Goal: Task Accomplishment & Management: Manage account settings

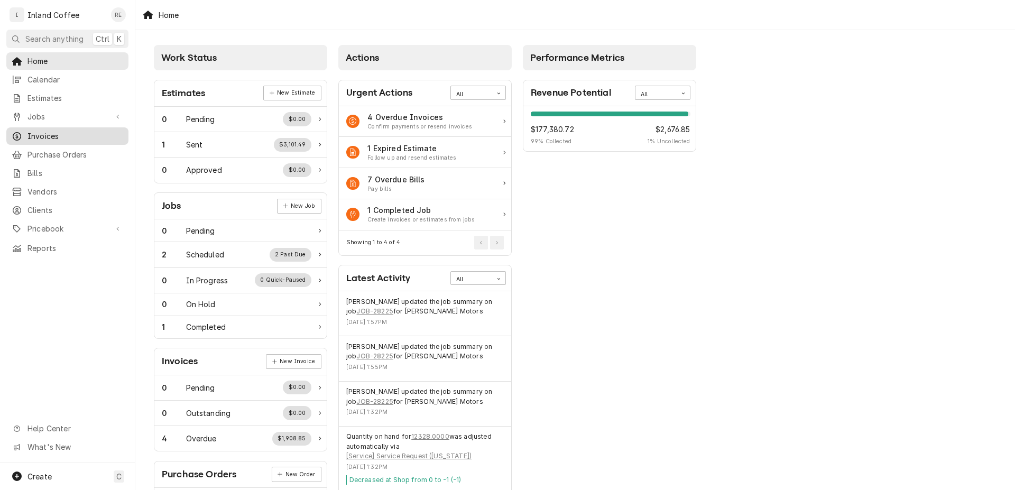
click at [92, 135] on span "Invoices" at bounding box center [76, 136] width 96 height 11
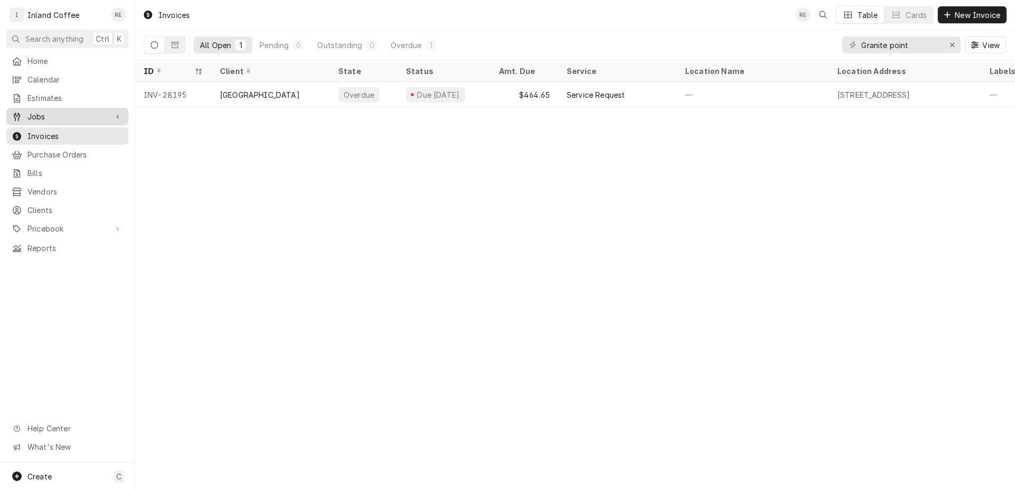
click at [110, 110] on div "Jobs" at bounding box center [67, 116] width 118 height 13
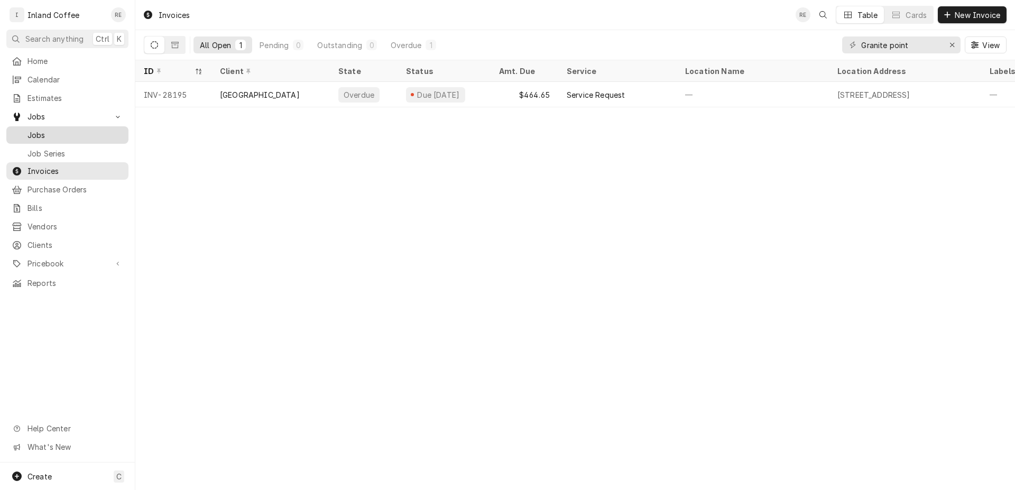
click at [65, 132] on span "Jobs" at bounding box center [76, 135] width 96 height 11
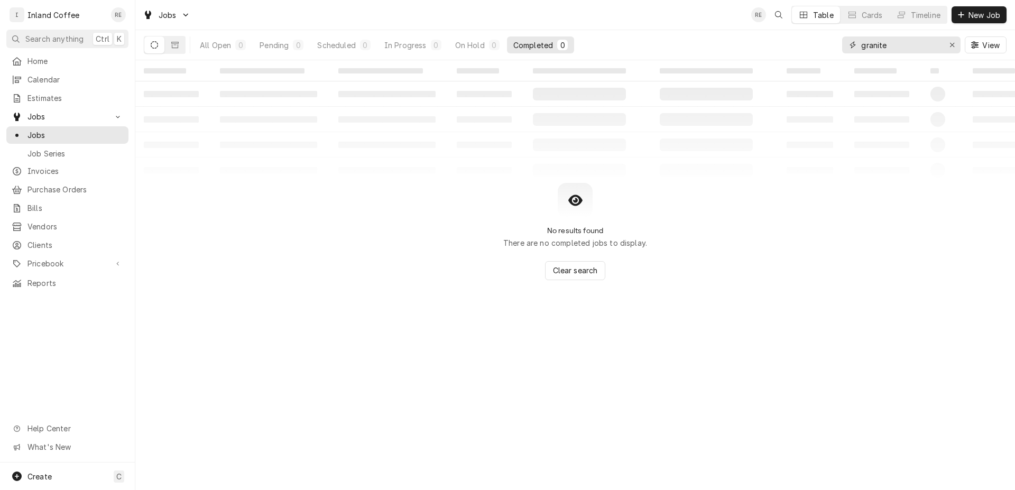
drag, startPoint x: 903, startPoint y: 39, endPoint x: 894, endPoint y: 50, distance: 14.3
click at [902, 47] on input "granite" at bounding box center [901, 44] width 79 height 17
drag, startPoint x: 894, startPoint y: 50, endPoint x: 856, endPoint y: 54, distance: 38.3
click at [862, 53] on input "granite" at bounding box center [901, 44] width 79 height 17
type input "Dave"
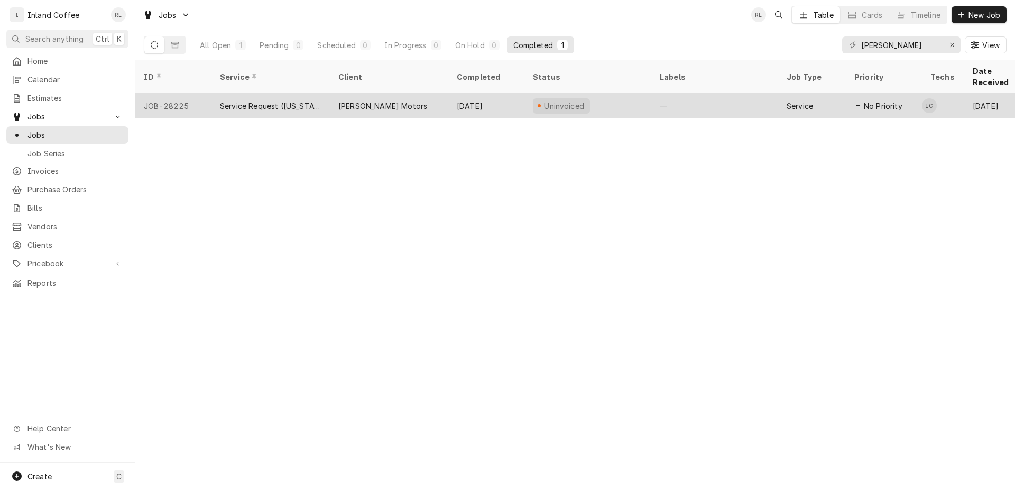
click at [252, 100] on div "Service Request ([US_STATE])" at bounding box center [271, 105] width 102 height 11
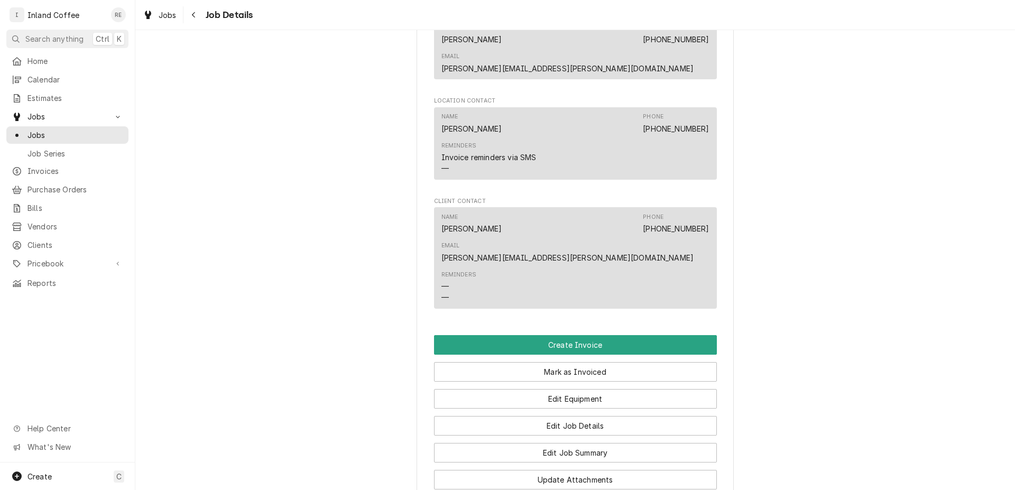
scroll to position [819, 0]
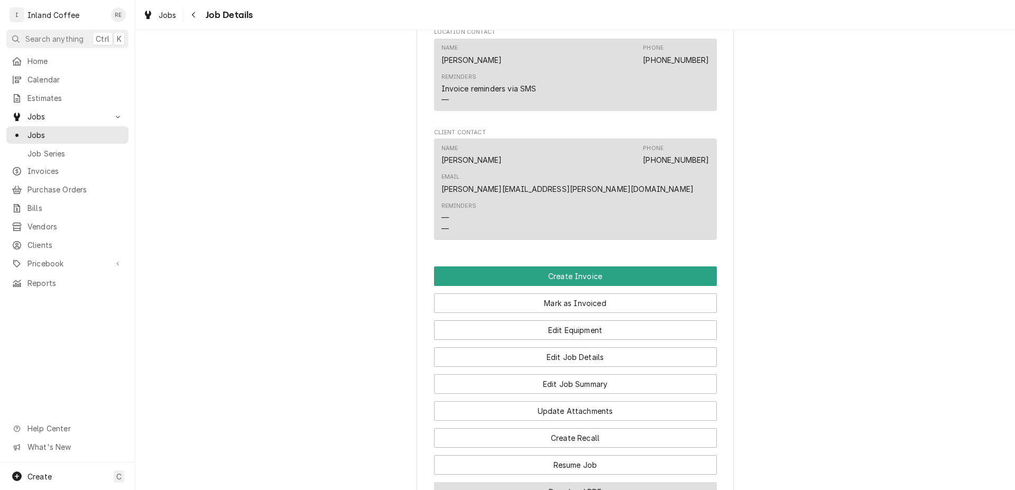
click at [552, 482] on button "Download PDF" at bounding box center [575, 492] width 283 height 20
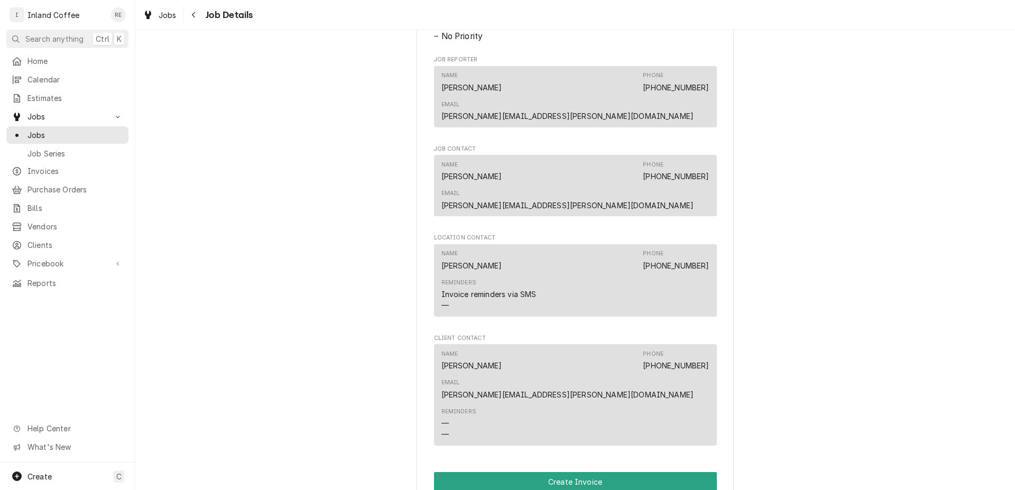
scroll to position [631, 0]
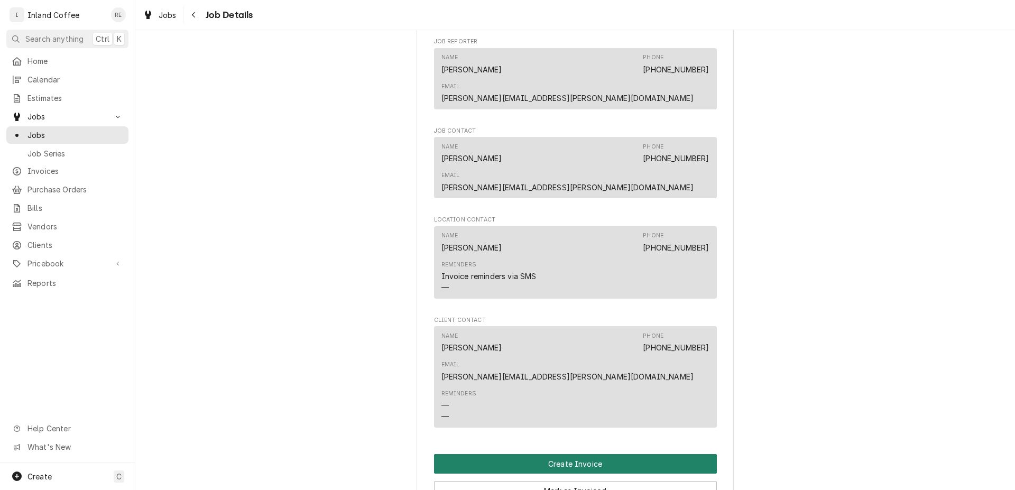
click at [572, 454] on button "Create Invoice" at bounding box center [575, 464] width 283 height 20
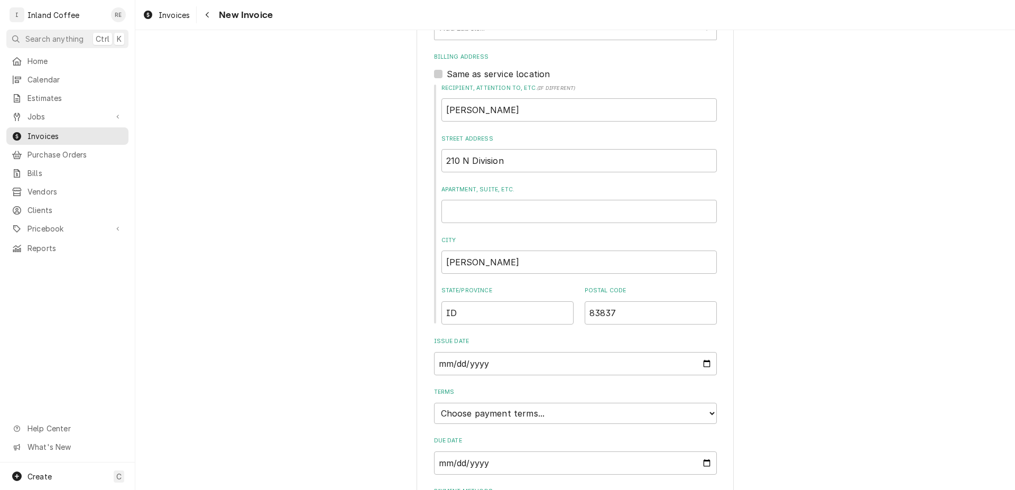
scroll to position [397, 0]
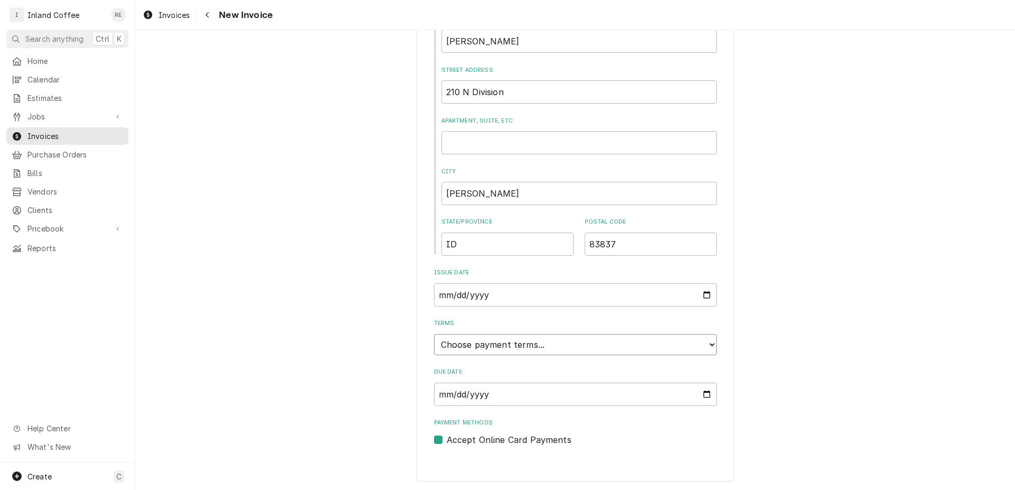
click at [434, 334] on select "Choose payment terms... Same Day Net 7 Net 14 Net 21 Net 30 Net 45 Net 60 Net 90" at bounding box center [575, 344] width 283 height 21
click at [677, 294] on input "2025-10-06" at bounding box center [575, 294] width 283 height 23
drag, startPoint x: 460, startPoint y: 289, endPoint x: 467, endPoint y: 295, distance: 9.8
click at [464, 291] on input "2025-10-06" at bounding box center [575, 294] width 283 height 23
click at [464, 294] on input "2025-10-06" at bounding box center [575, 294] width 283 height 23
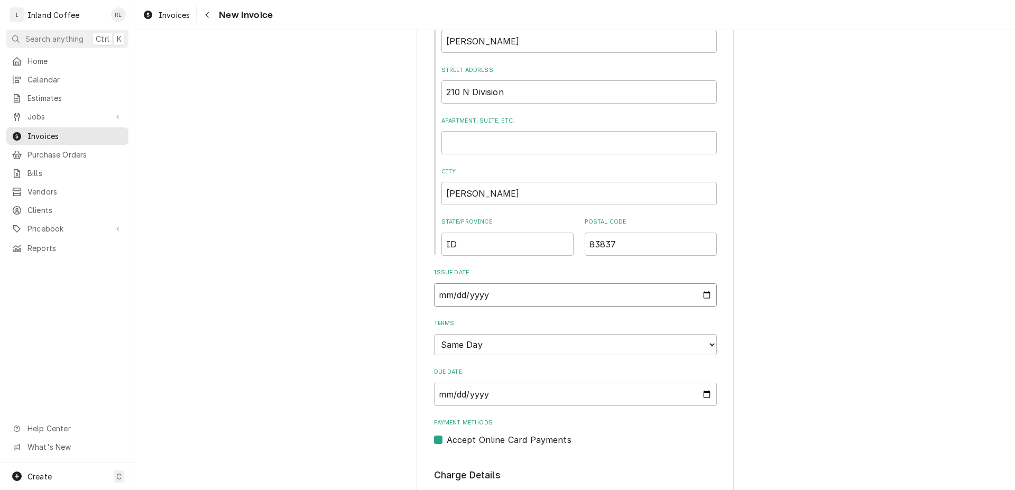
click at [461, 294] on input "2025-10-06" at bounding box center [575, 294] width 283 height 23
type input "2025-10-03"
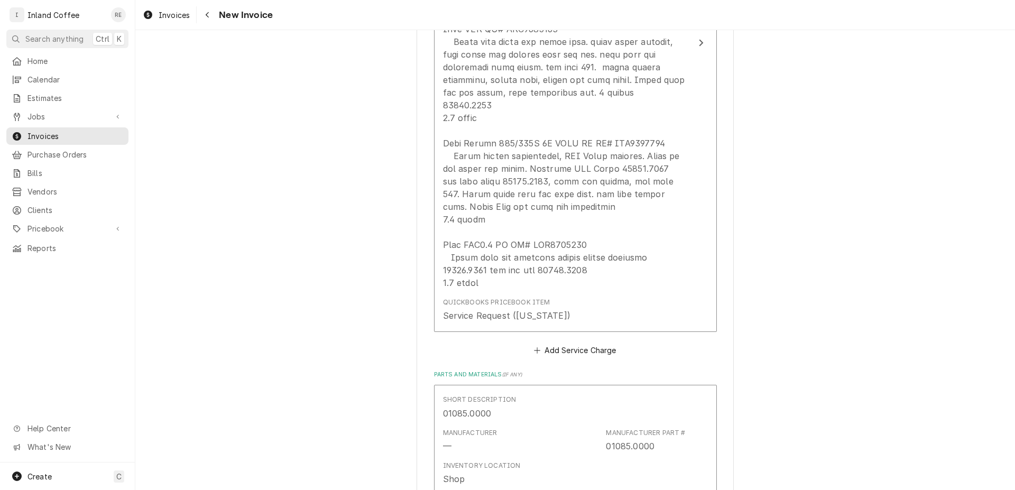
scroll to position [1124, 0]
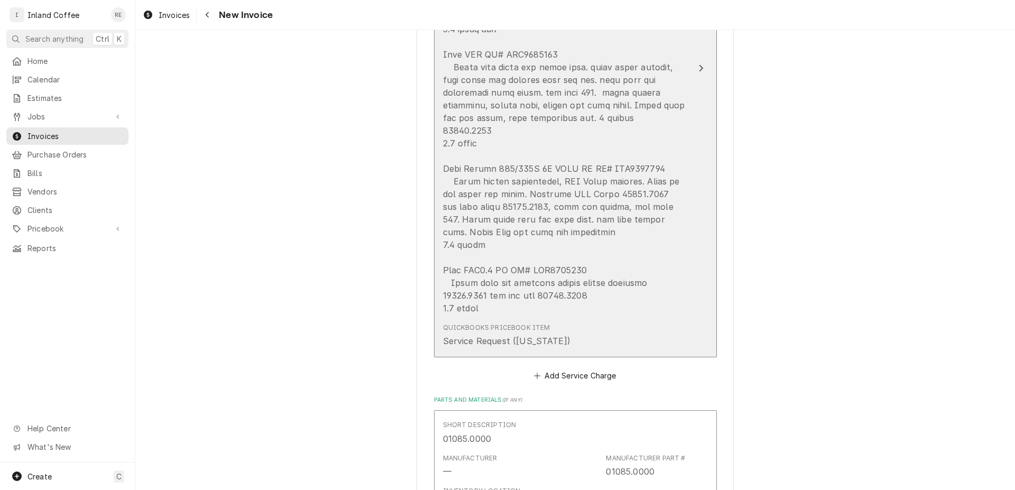
click at [661, 238] on div "Update Line Item" at bounding box center [564, 124] width 243 height 381
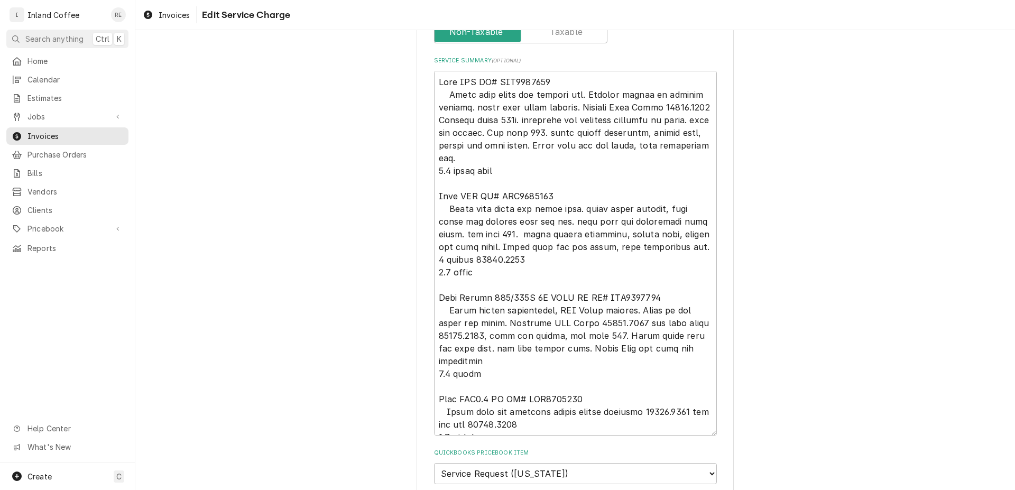
scroll to position [473, 0]
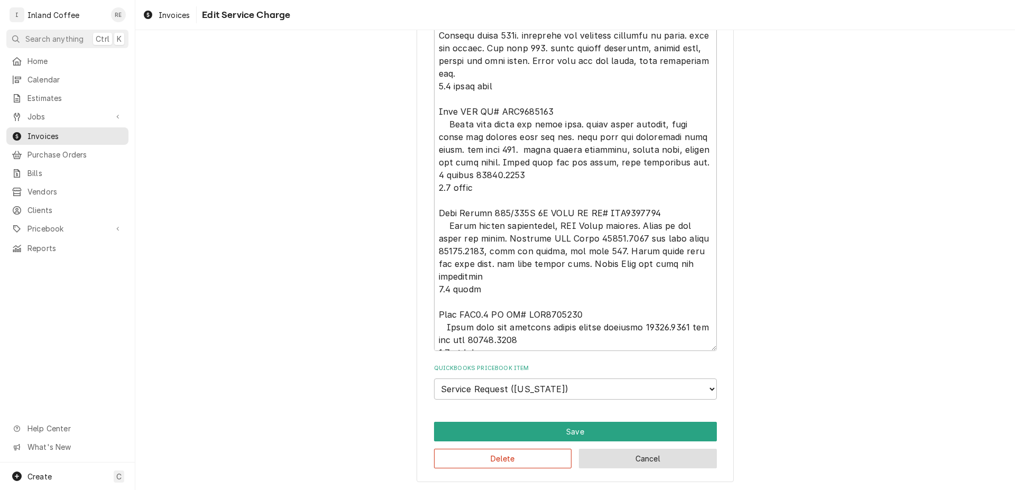
click at [659, 464] on button "Cancel" at bounding box center [648, 459] width 138 height 20
type textarea "x"
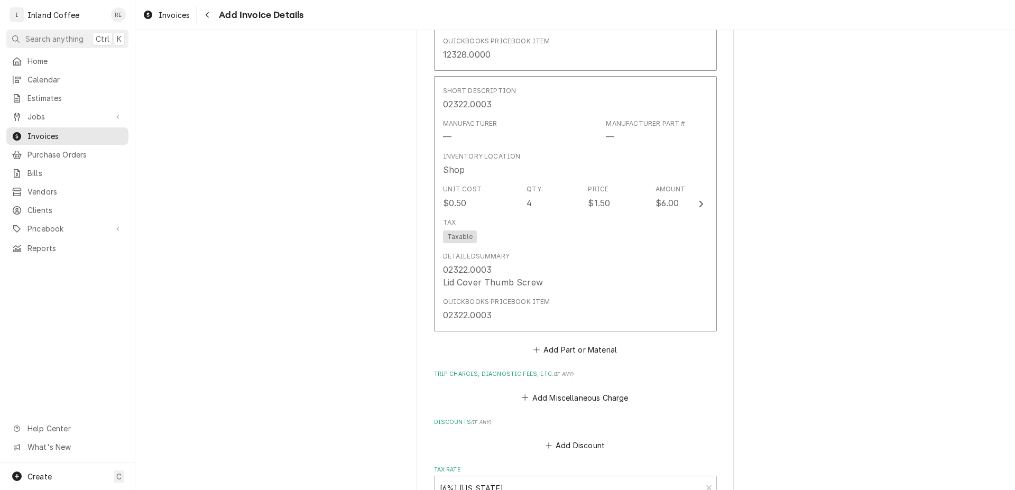
scroll to position [2678, 0]
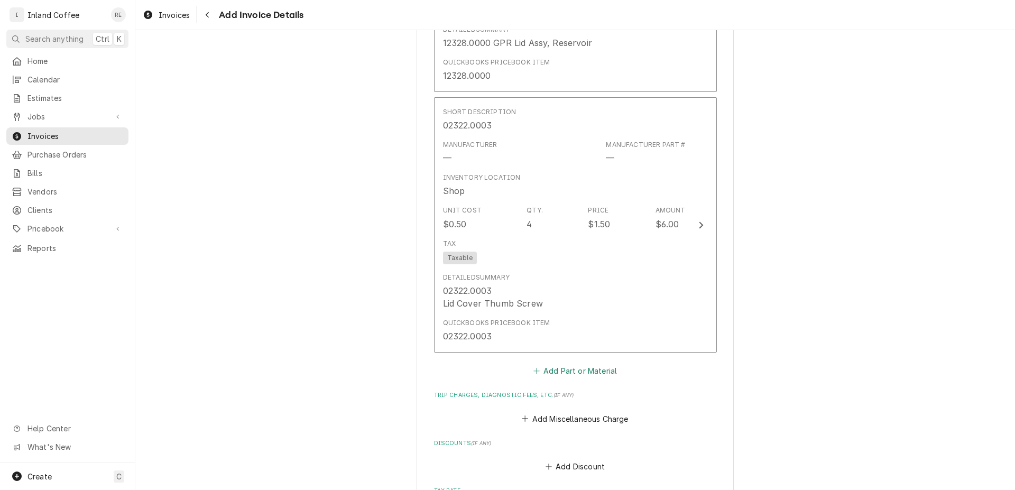
click at [583, 364] on button "Add Part or Material" at bounding box center [575, 371] width 87 height 15
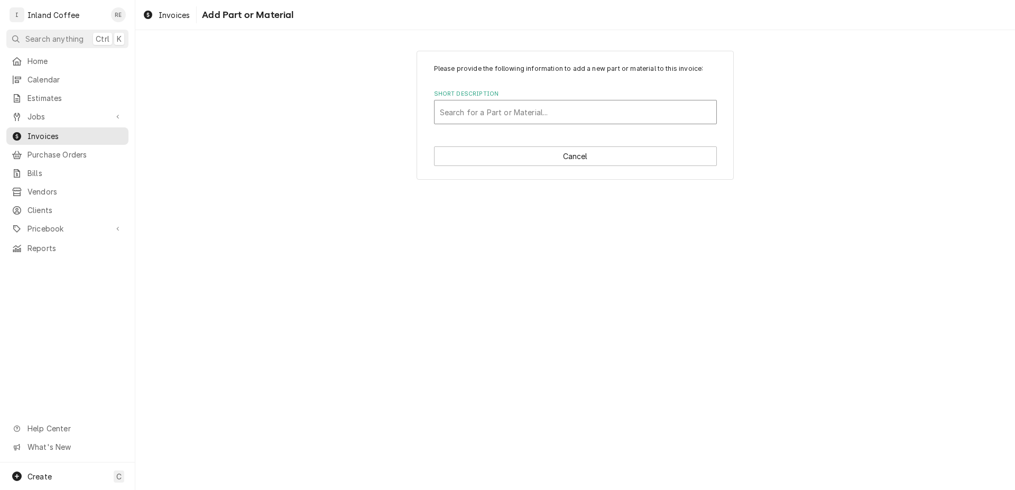
click at [521, 108] on div "Short Description" at bounding box center [575, 112] width 271 height 19
type input "non"
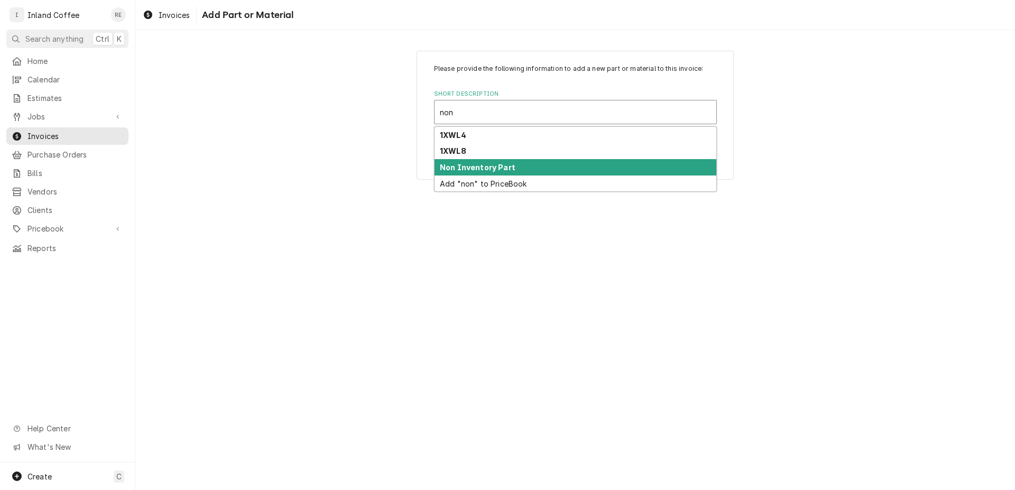
click at [509, 166] on strong "Non Inventory Part" at bounding box center [478, 167] width 76 height 9
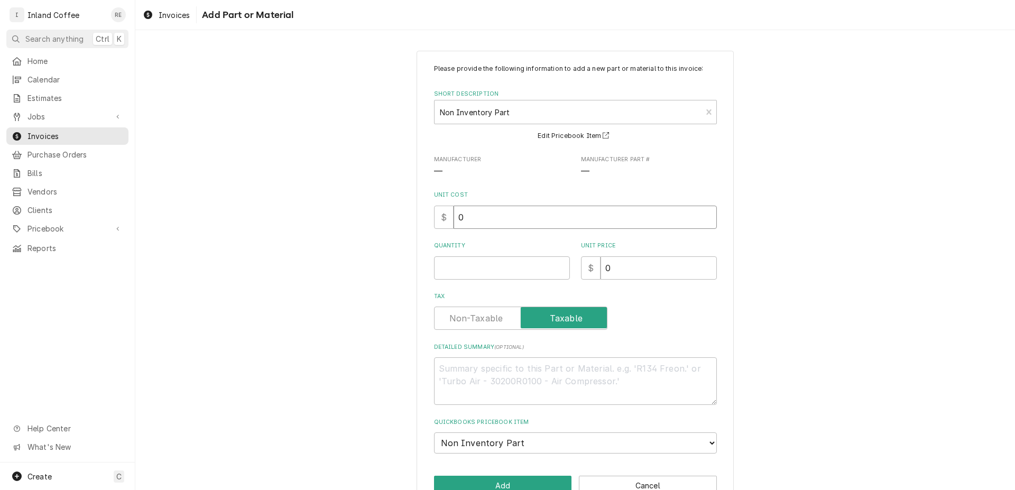
click at [481, 220] on input "0" at bounding box center [585, 217] width 263 height 23
click at [494, 266] on input "Quantity" at bounding box center [502, 268] width 136 height 23
type textarea "x"
type input "1"
type textarea "x"
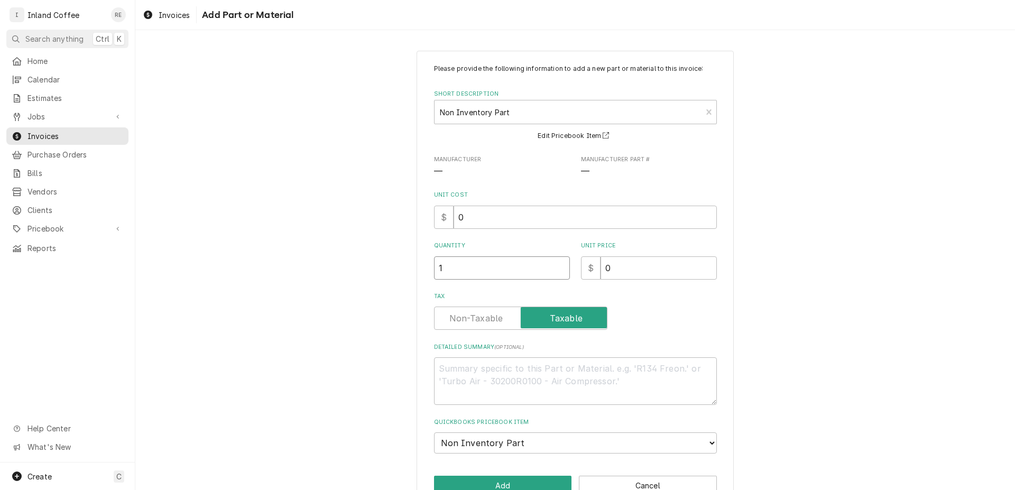
type input "17"
type textarea "x"
type input "1"
drag, startPoint x: 631, startPoint y: 270, endPoint x: 594, endPoint y: 277, distance: 38.1
click at [601, 277] on input "0" at bounding box center [659, 268] width 116 height 23
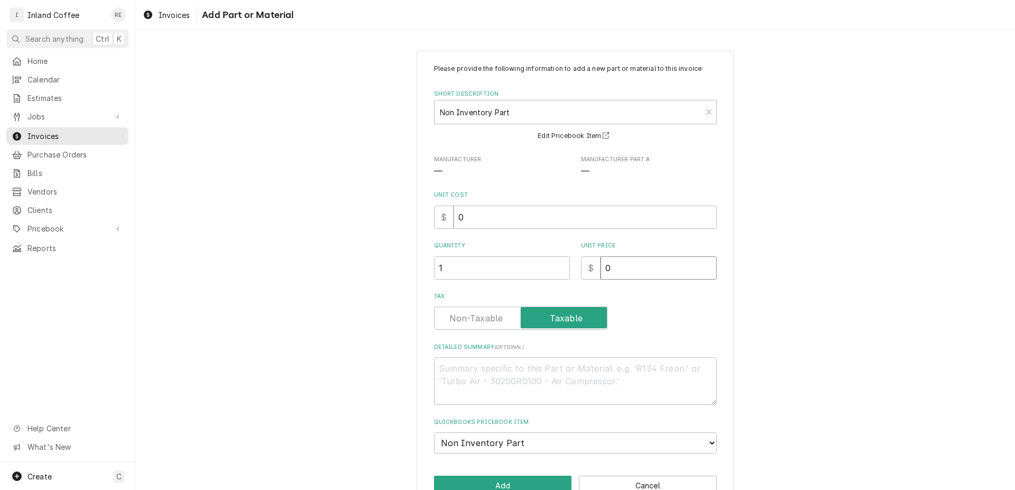
type textarea "x"
type input "7"
type textarea "x"
type input "75"
type textarea "x"
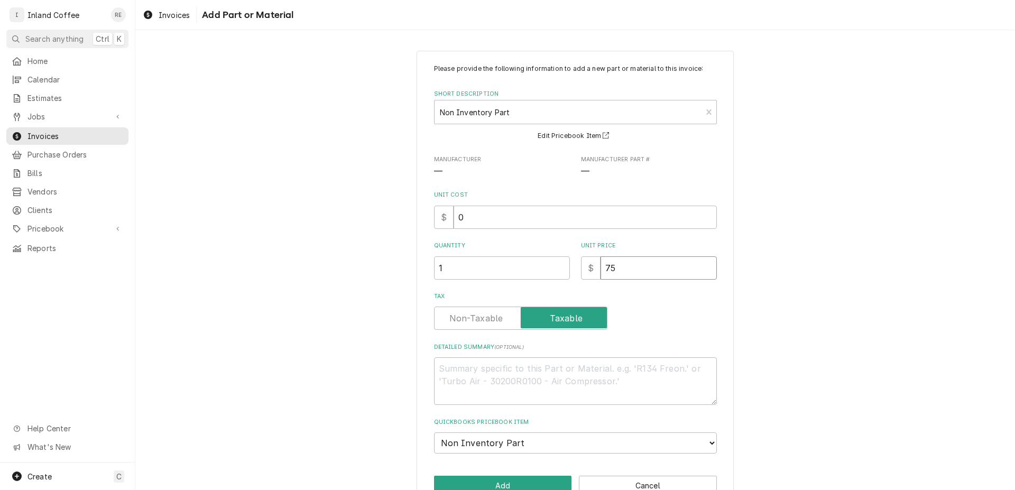
type input "75.0"
type textarea "x"
type input "75.00"
click at [454, 365] on textarea "Detailed Summary ( optional )" at bounding box center [575, 382] width 283 height 48
type textarea "x"
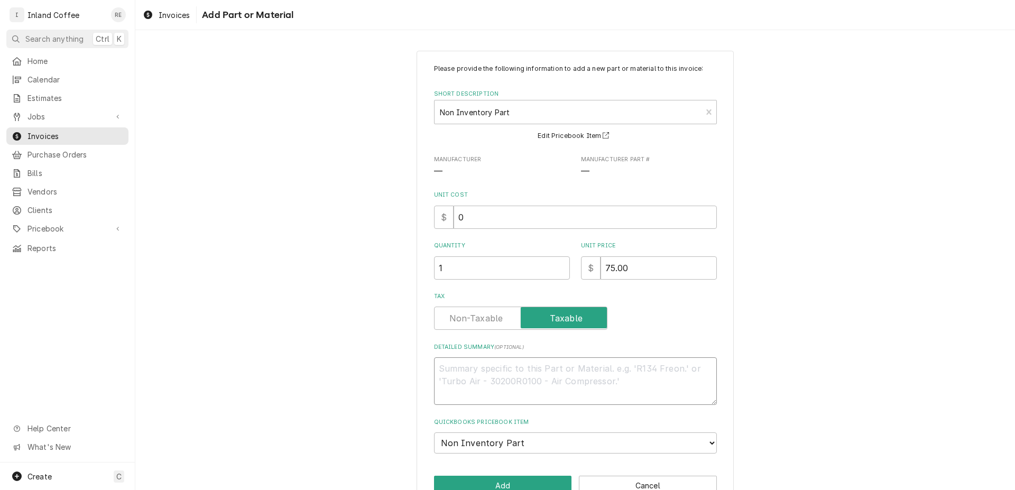
type textarea "S"
type textarea "x"
type textarea "St"
type textarea "x"
type textarea "Sta"
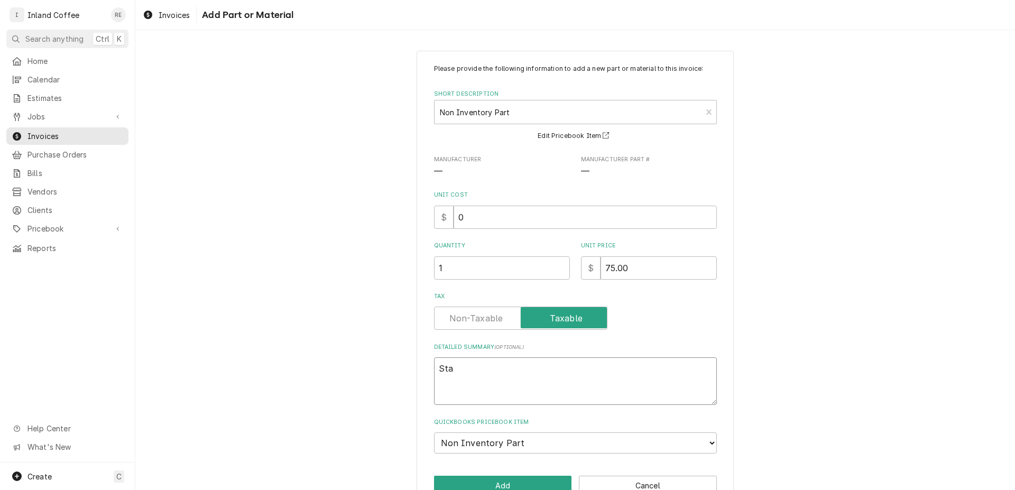
type textarea "x"
type textarea "Str"
type textarea "x"
type textarea "Stra"
type textarea "x"
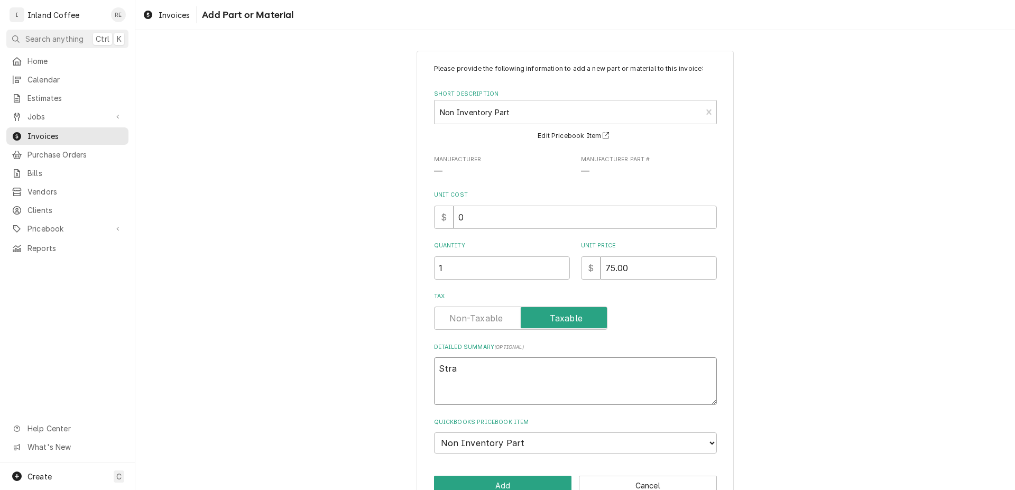
type textarea "Strai"
type textarea "x"
type textarea "Strain"
type textarea "x"
type textarea "Straine"
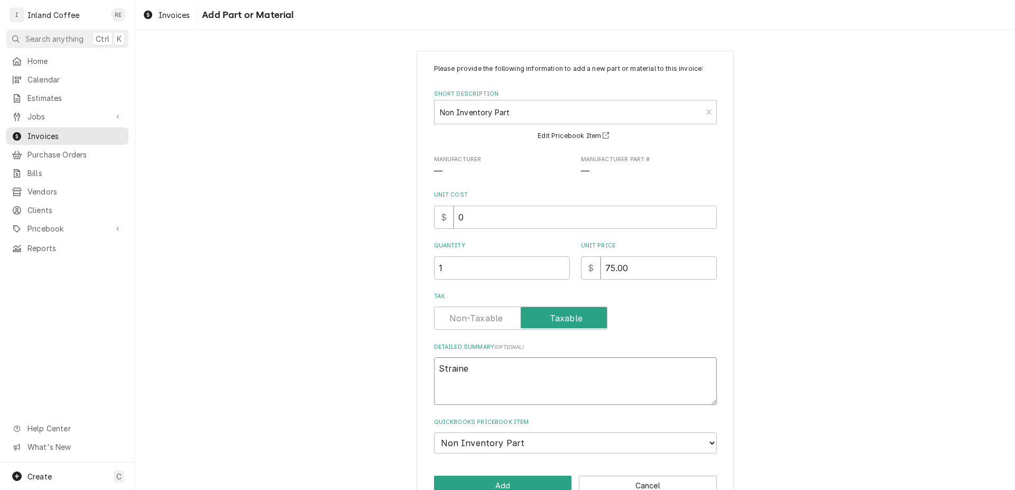
type textarea "x"
type textarea "Strainer"
type textarea "x"
type textarea "Strainer"
type textarea "x"
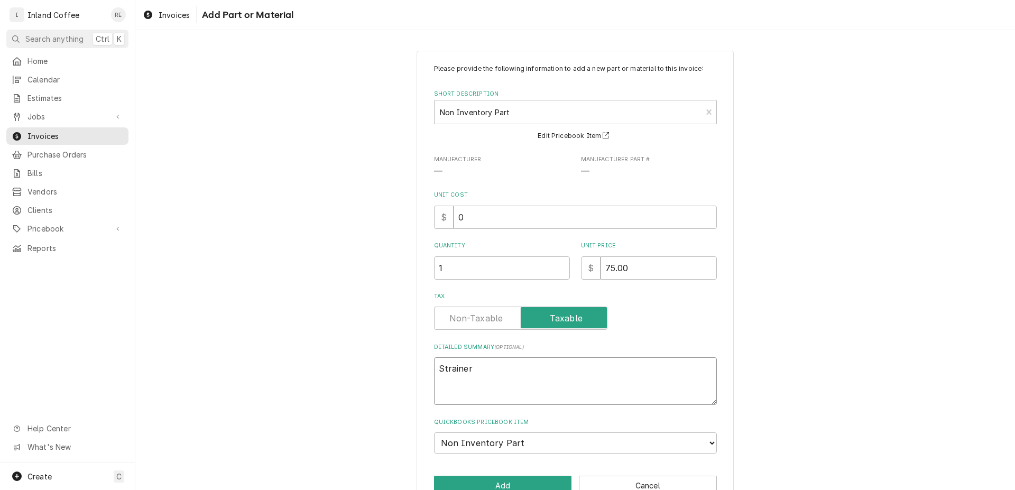
type textarea "Strainer A"
type textarea "x"
type textarea "Strainer As"
type textarea "x"
type textarea "Strainer Ass"
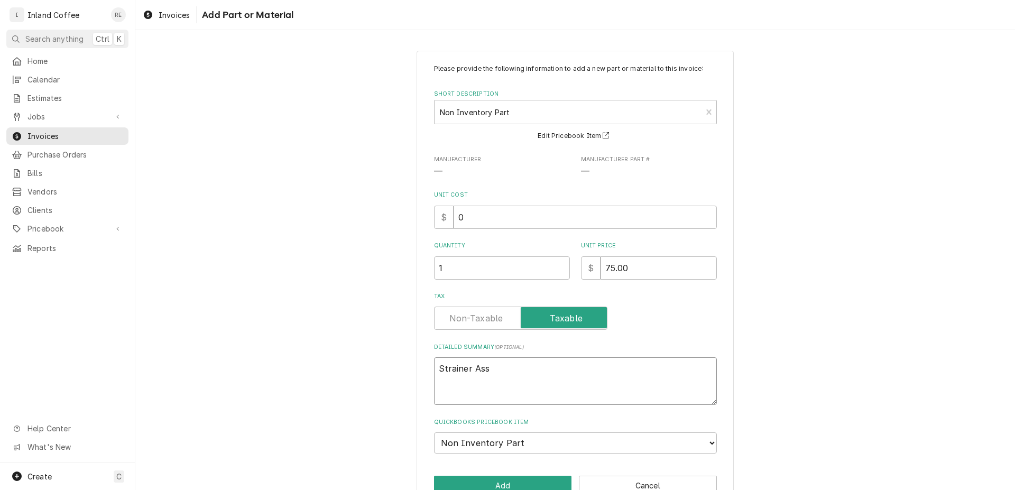
type textarea "x"
type textarea "Strainer Asse"
type textarea "x"
type textarea "Strainer Assem"
type textarea "x"
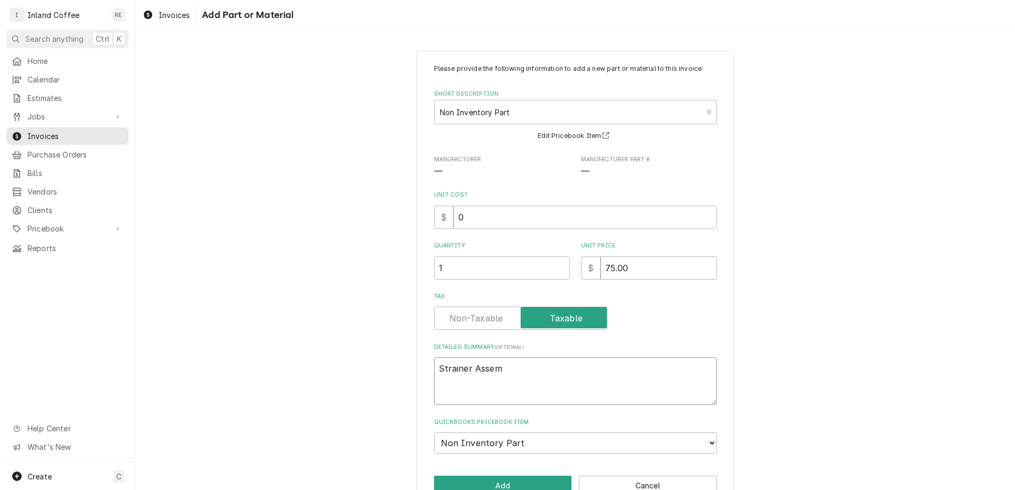
type textarea "Strainer Assemb"
type textarea "x"
type textarea "Strainer Assembl"
type textarea "x"
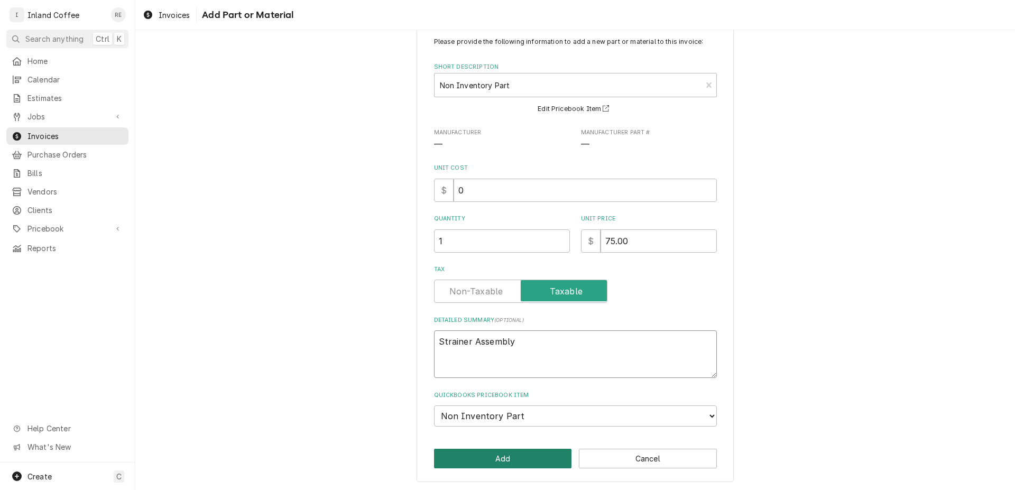
type textarea "Strainer Assembly"
click at [517, 460] on button "Add" at bounding box center [503, 459] width 138 height 20
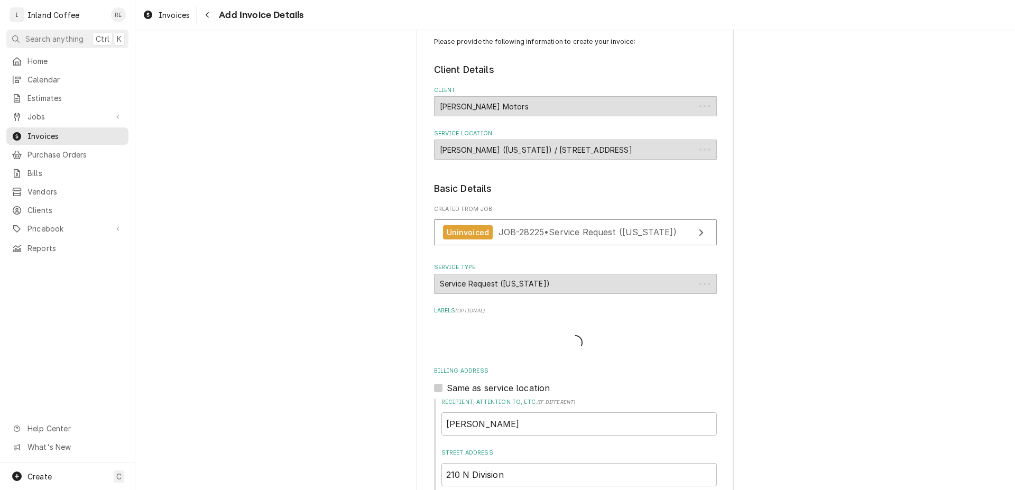
type textarea "x"
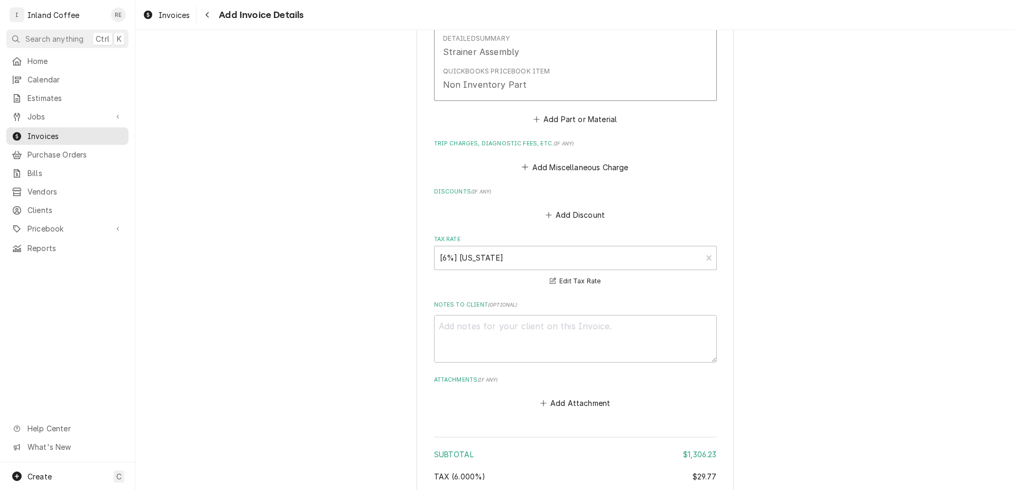
scroll to position [3190, 0]
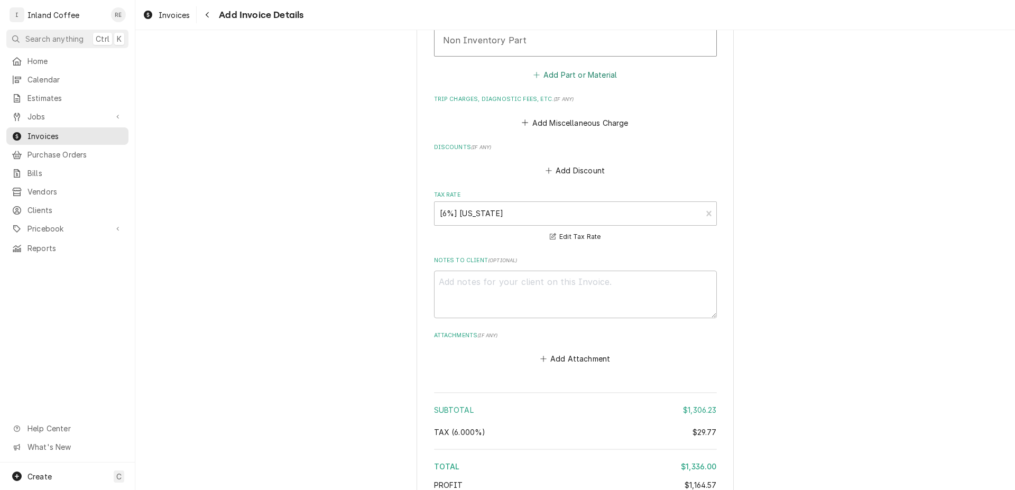
click at [569, 68] on button "Add Part or Material" at bounding box center [575, 75] width 87 height 15
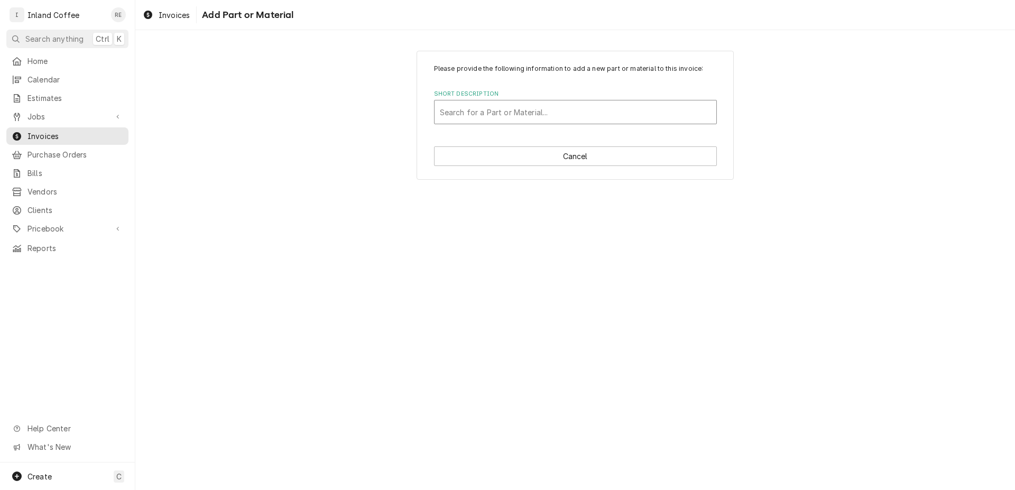
click at [473, 114] on div "Short Description" at bounding box center [575, 112] width 271 height 19
type input "non"
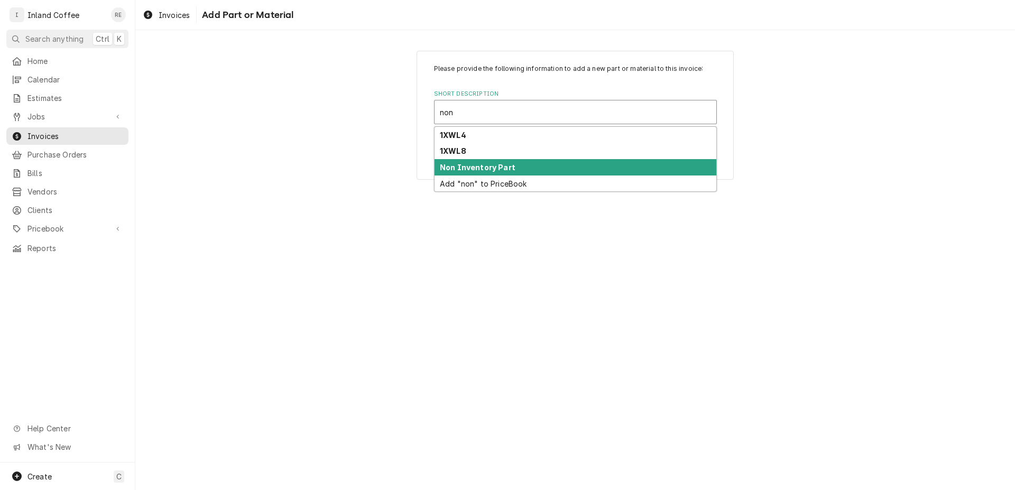
click at [469, 175] on div "Non Inventory Part" at bounding box center [576, 167] width 282 height 16
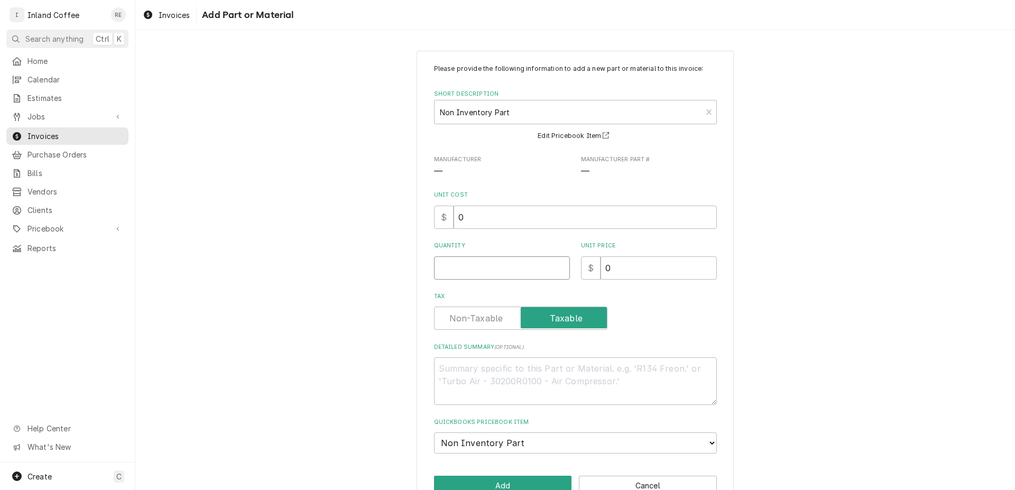
click at [482, 272] on input "Quantity" at bounding box center [502, 268] width 136 height 23
type textarea "x"
type input "1"
click at [616, 488] on button "Cancel" at bounding box center [648, 486] width 138 height 20
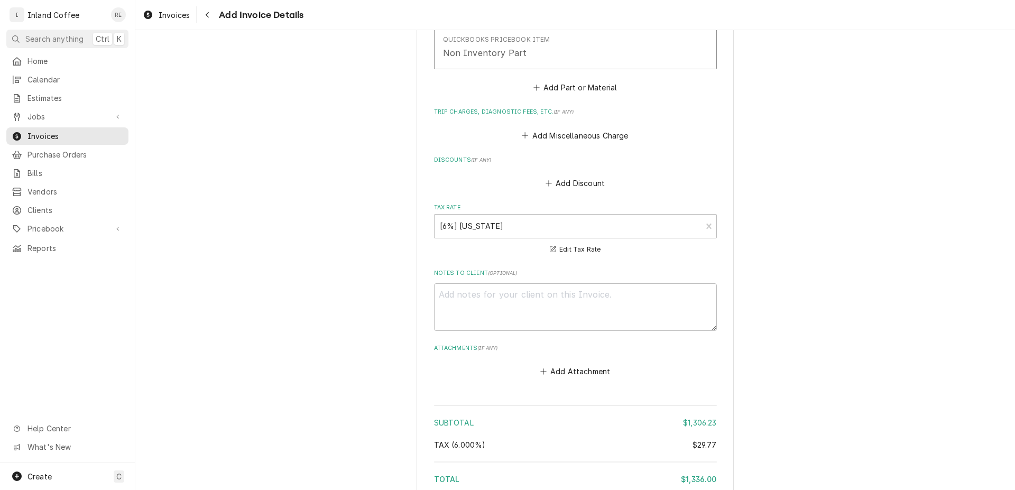
scroll to position [3274, 0]
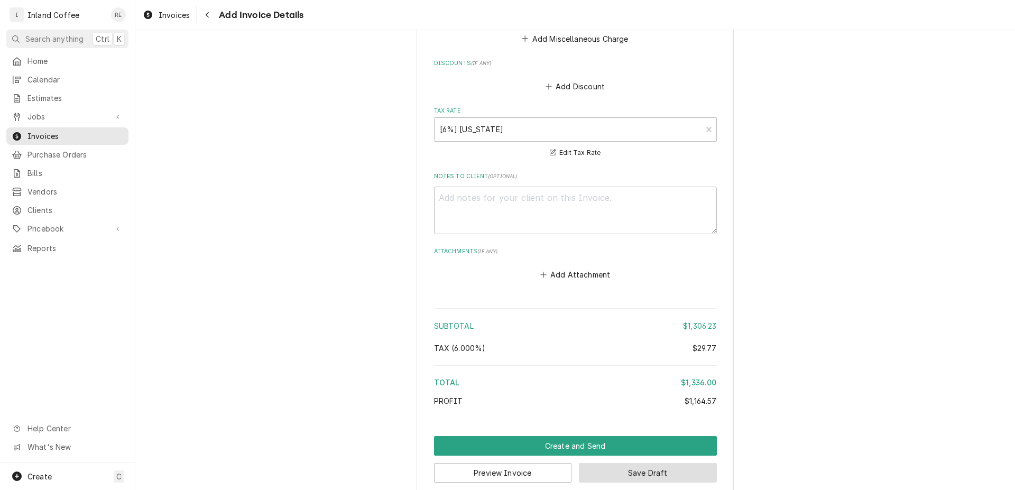
click at [623, 463] on button "Save Draft" at bounding box center [648, 473] width 138 height 20
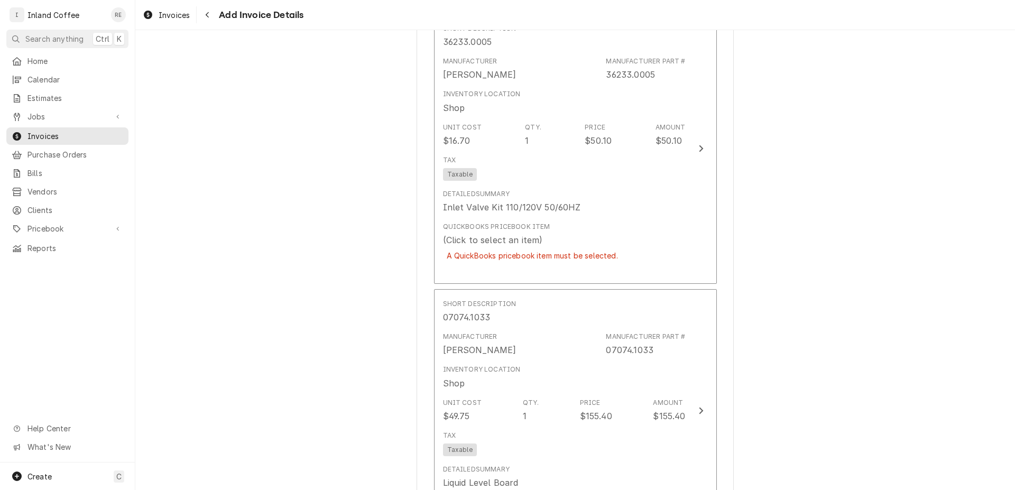
scroll to position [1784, 0]
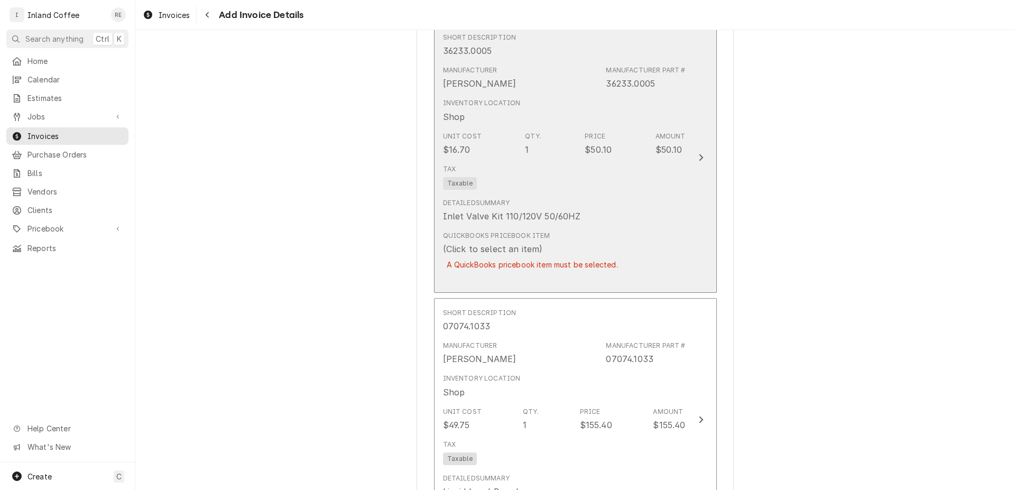
click at [700, 133] on button "Short Description 36233.0005 Manufacturer Bunn Manufacturer Part # 36233.0005 I…" at bounding box center [575, 158] width 283 height 270
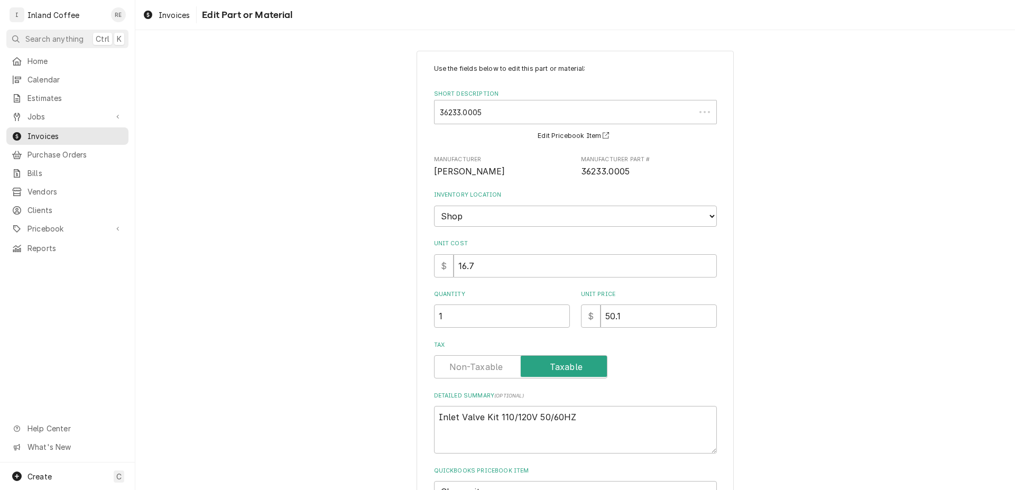
type textarea "x"
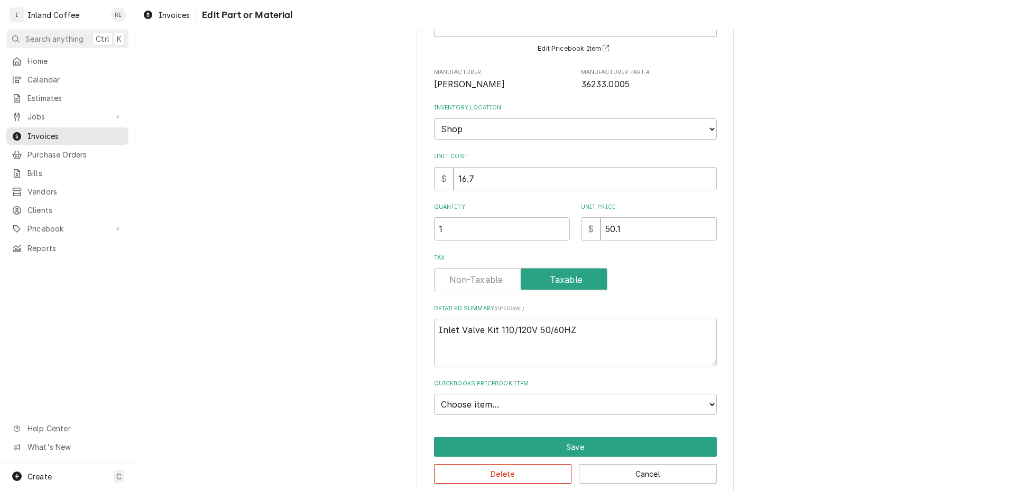
scroll to position [89, 0]
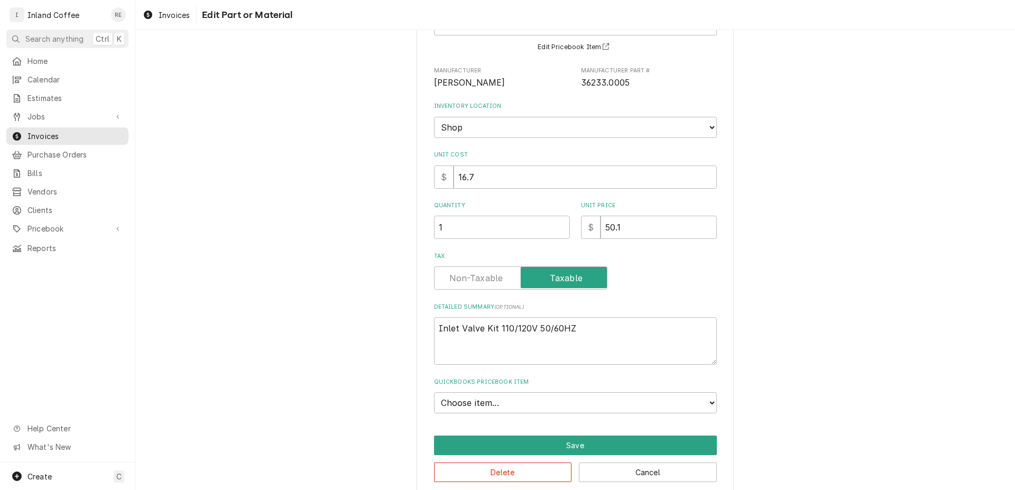
click at [777, 284] on div "Use the fields below to edit this part or material: Short Description 36233.000…" at bounding box center [575, 228] width 880 height 553
select select "80001B9B-1618266295"
click option "IN15CF" at bounding box center [0, 0] width 0 height 0
click at [752, 39] on div "Use the fields below to edit this part or material: Short Description 36233.000…" at bounding box center [575, 228] width 880 height 553
click at [639, 469] on button "Cancel" at bounding box center [648, 473] width 138 height 20
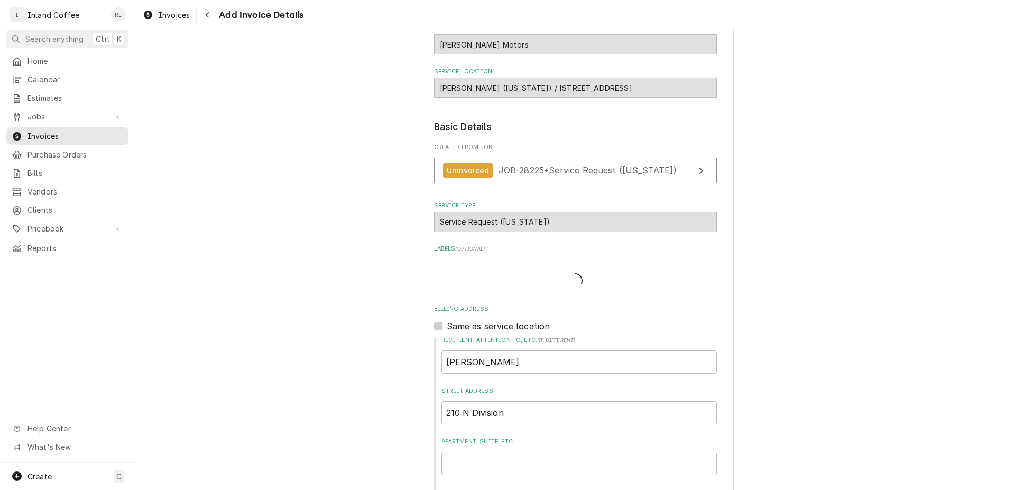
type textarea "x"
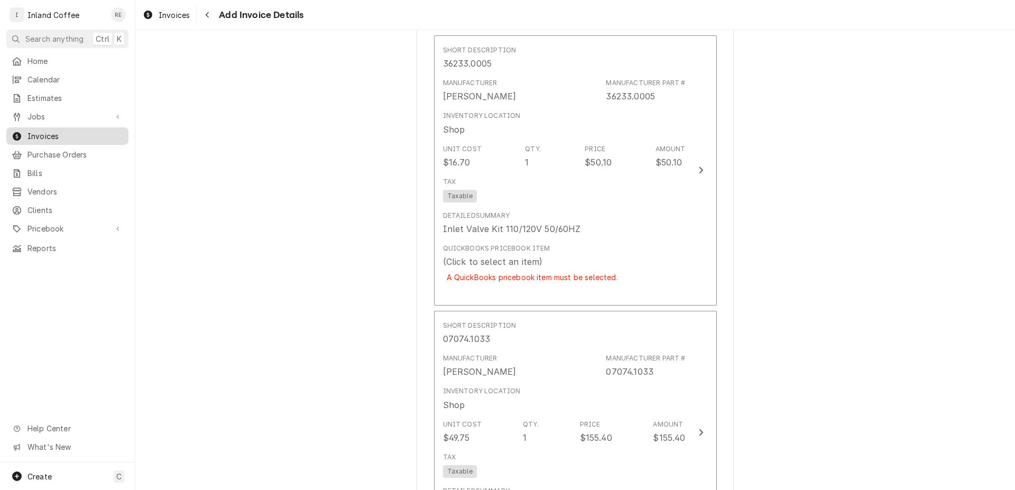
click at [63, 135] on span "Invoices" at bounding box center [76, 136] width 96 height 11
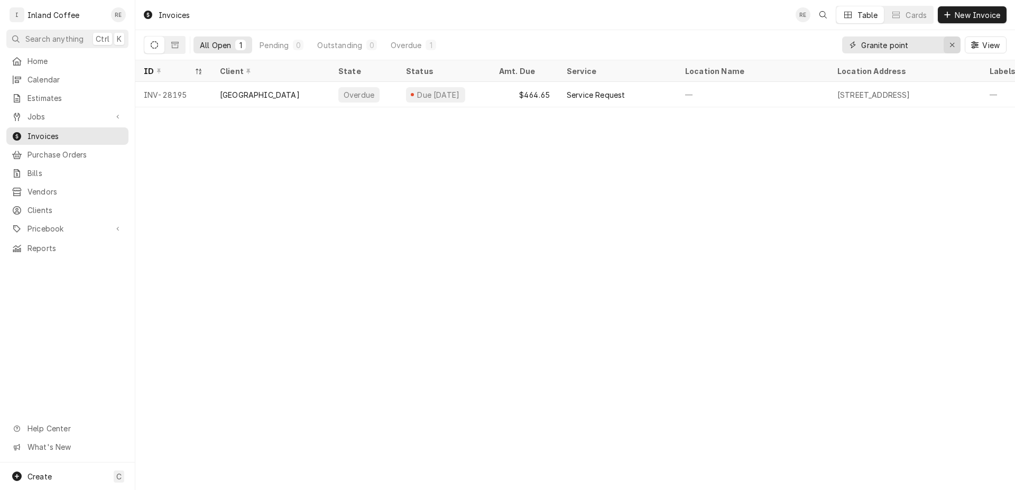
click at [951, 46] on icon "Erase input" at bounding box center [953, 44] width 6 height 7
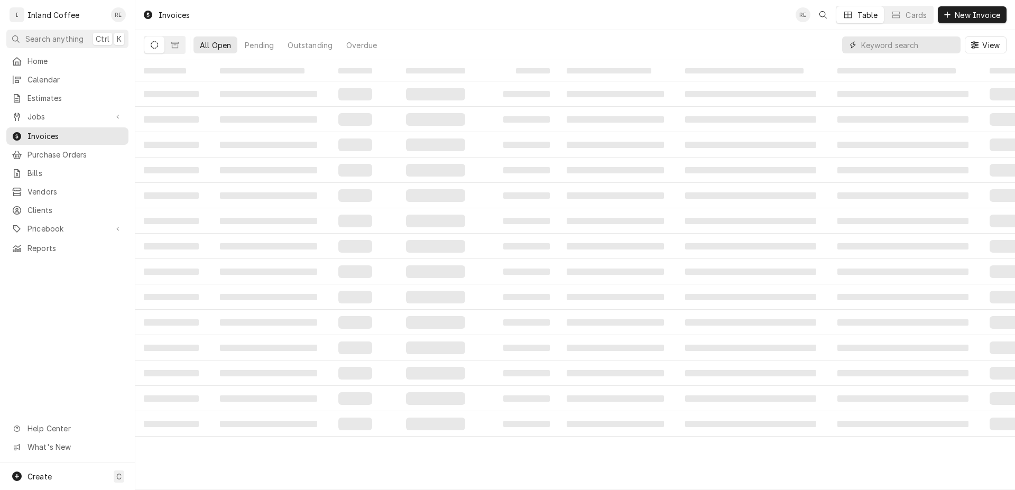
click at [906, 47] on input "Dynamic Content Wrapper" at bounding box center [909, 44] width 94 height 17
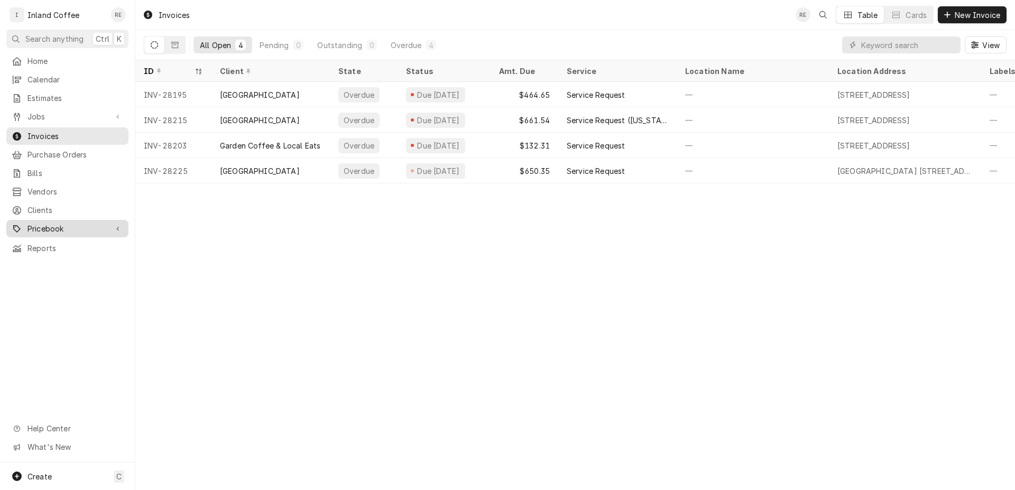
click at [56, 223] on span "Pricebook" at bounding box center [68, 228] width 80 height 11
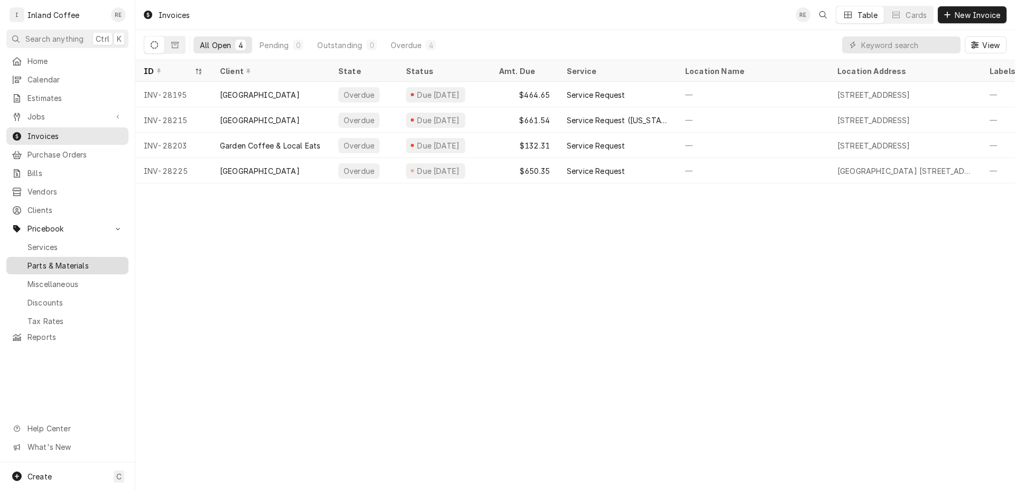
click at [82, 260] on span "Parts & Materials" at bounding box center [76, 265] width 96 height 11
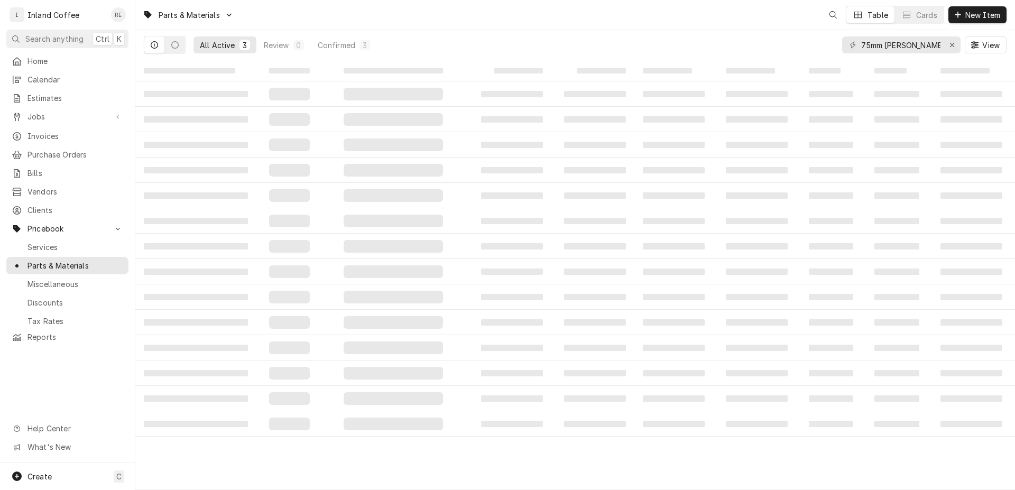
click at [865, 51] on input "75mm [PERSON_NAME]" at bounding box center [901, 44] width 79 height 17
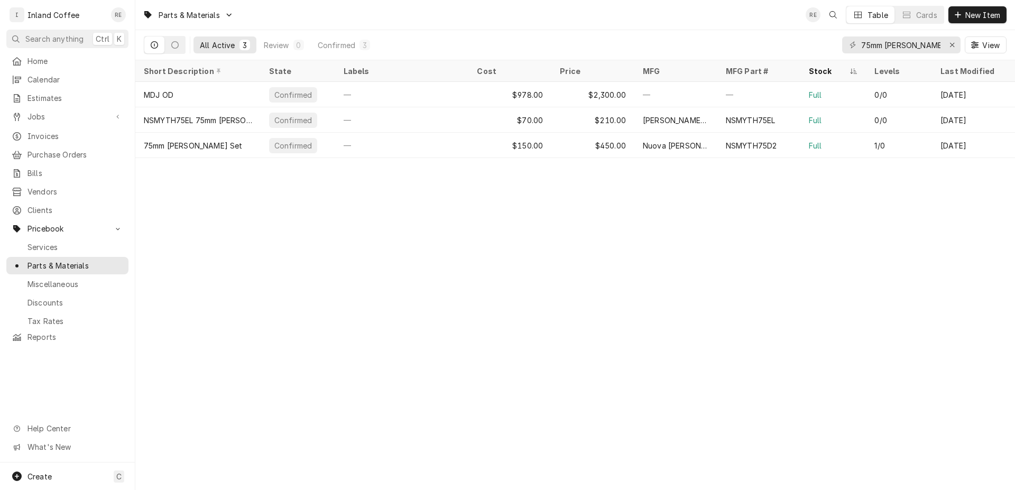
type input "7"
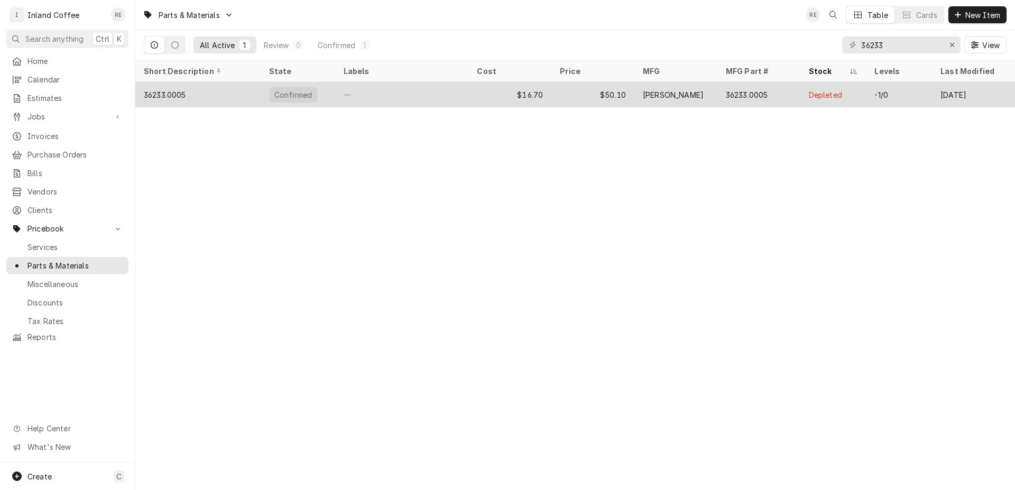
type input "36233"
click at [176, 93] on div "36233.0005" at bounding box center [165, 94] width 42 height 11
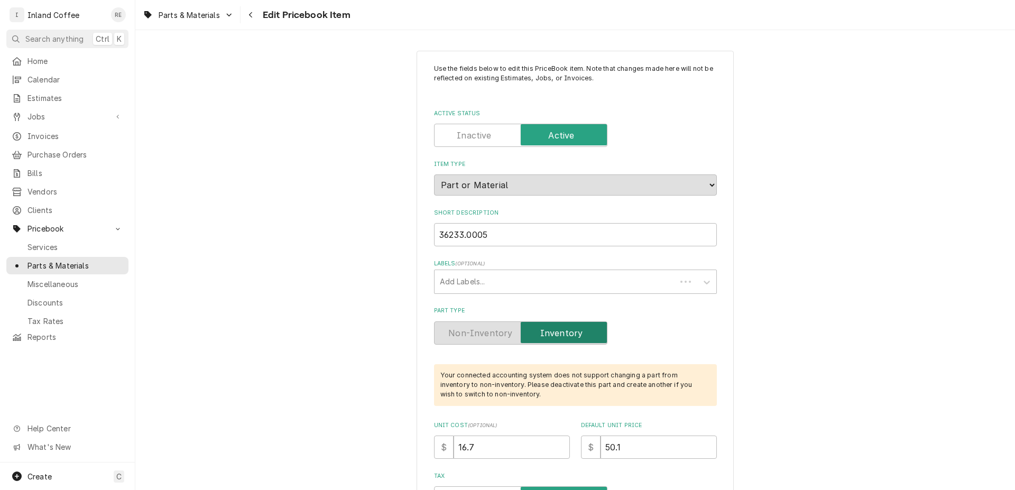
type textarea "x"
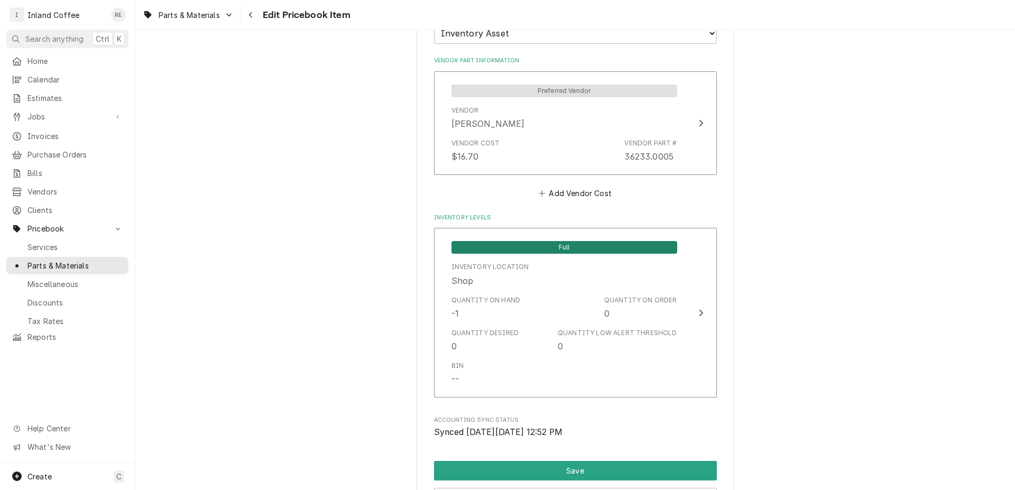
scroll to position [999, 0]
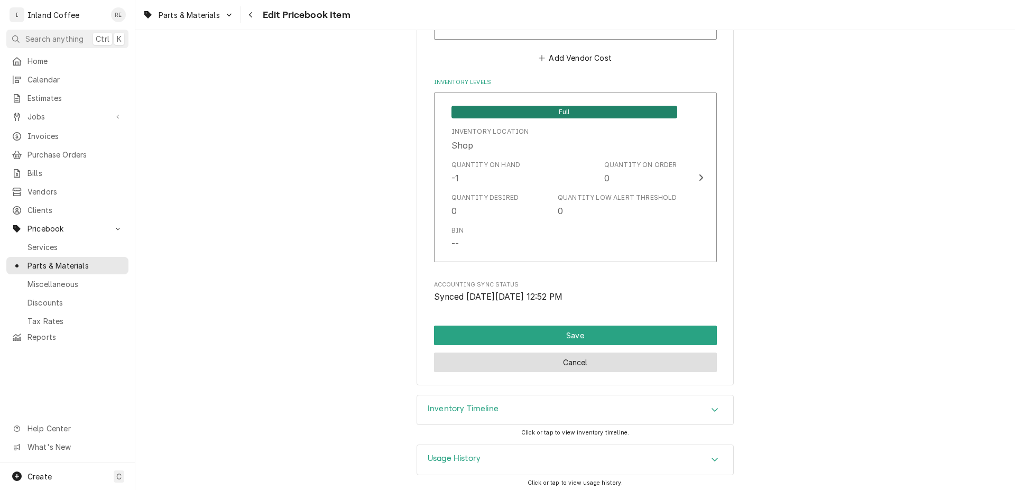
click at [581, 362] on button "Cancel" at bounding box center [575, 363] width 283 height 20
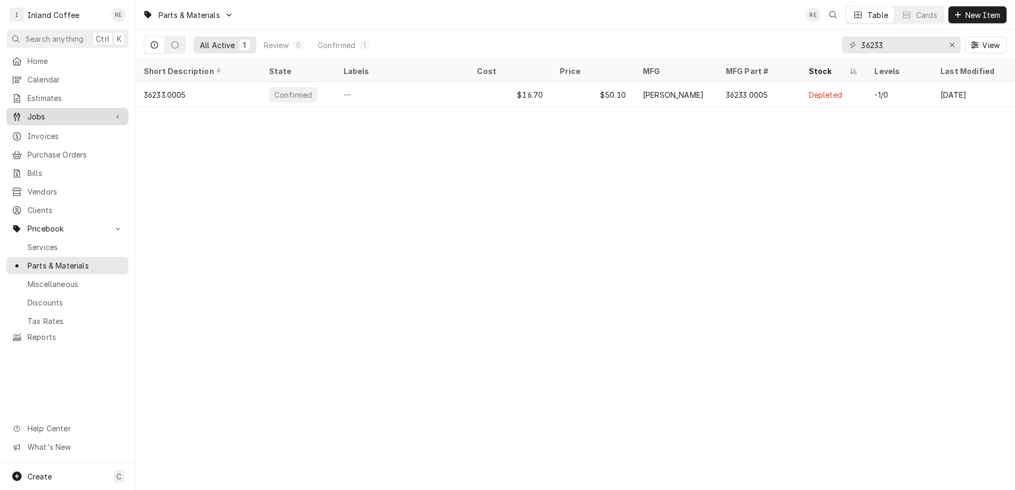
click at [54, 111] on span "Jobs" at bounding box center [68, 116] width 80 height 11
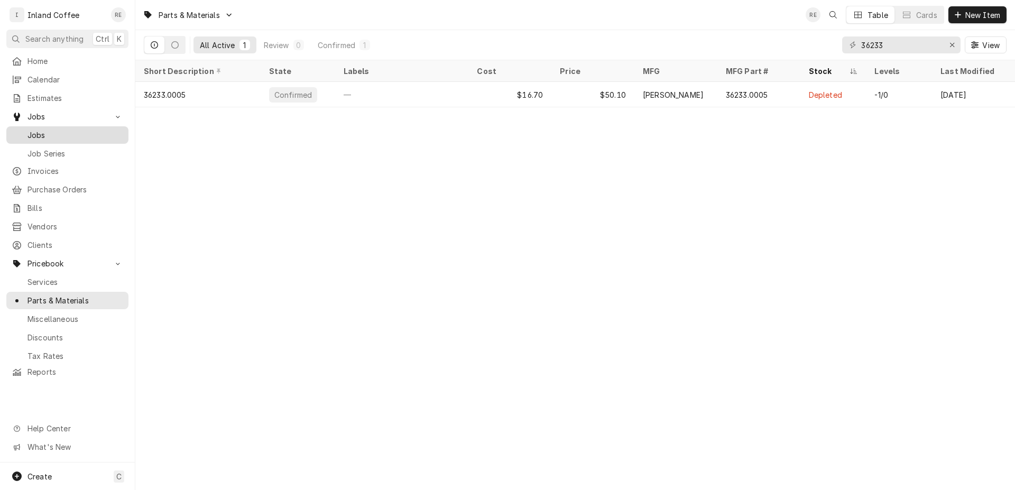
click at [81, 132] on span "Jobs" at bounding box center [76, 135] width 96 height 11
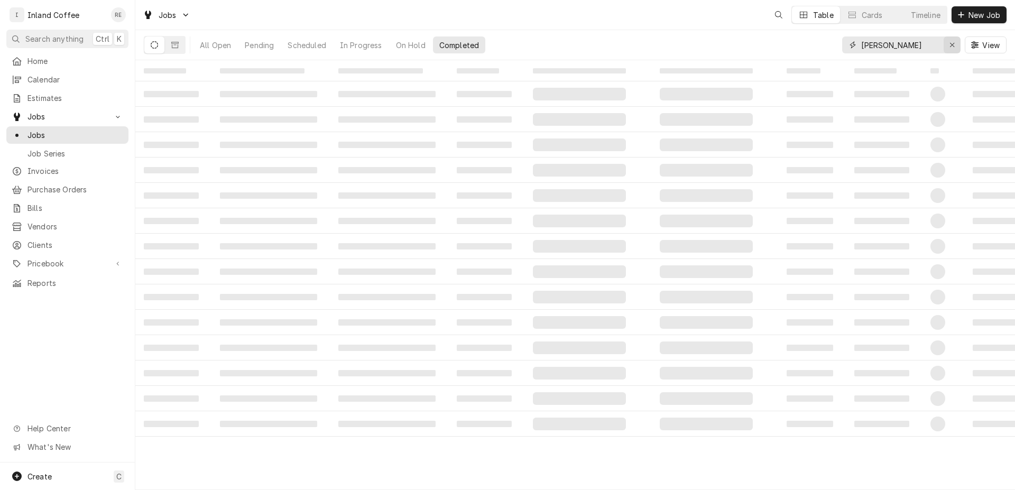
click at [951, 45] on icon "Erase input" at bounding box center [953, 44] width 6 height 7
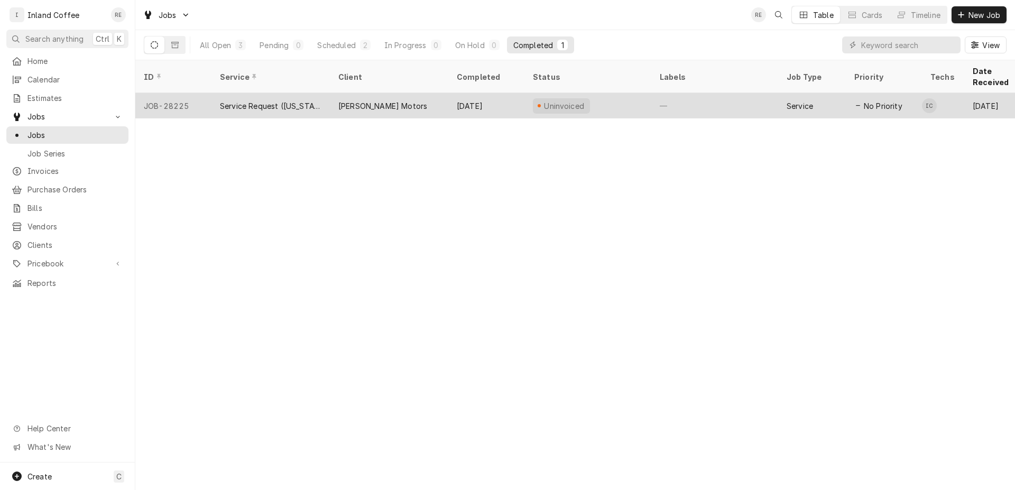
drag, startPoint x: 171, startPoint y: 96, endPoint x: 179, endPoint y: 96, distance: 8.5
click at [173, 96] on div "JOB-28225" at bounding box center [173, 105] width 76 height 25
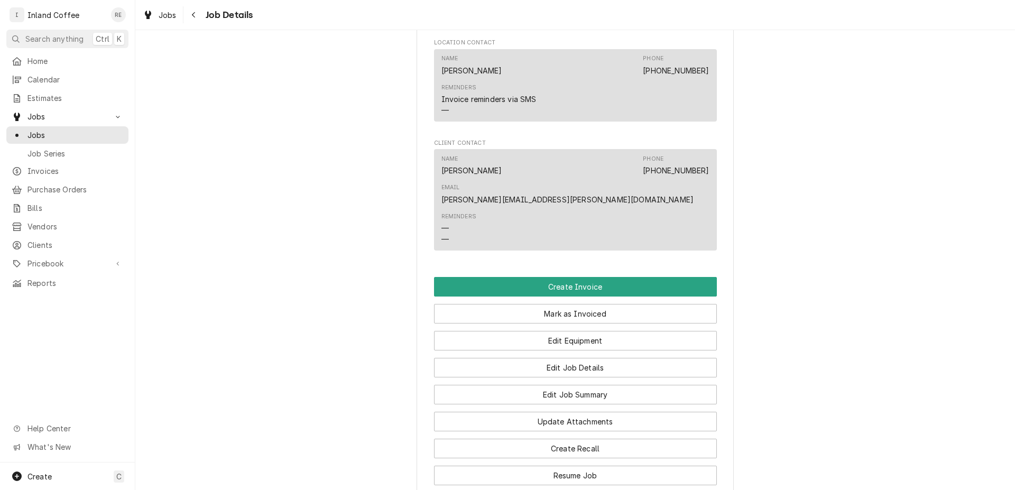
scroll to position [805, 0]
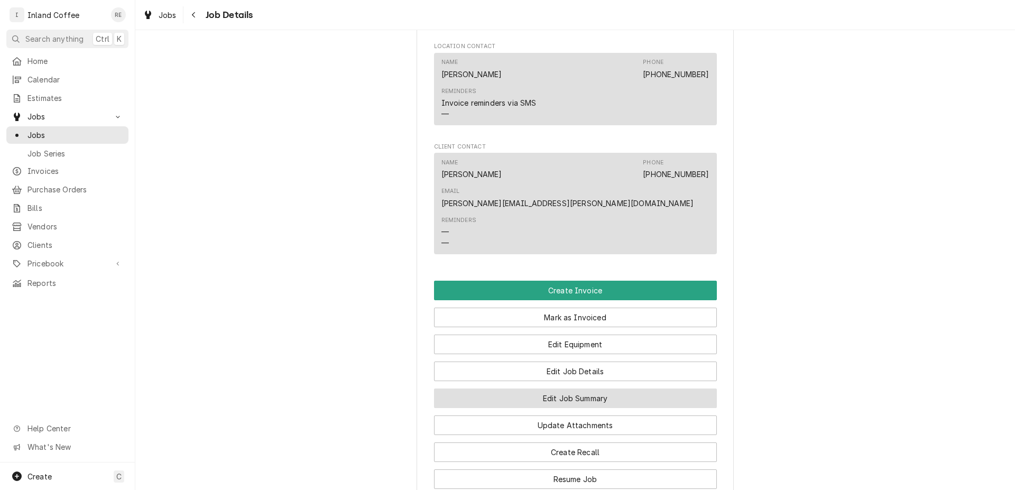
click at [559, 389] on button "Edit Job Summary" at bounding box center [575, 399] width 283 height 20
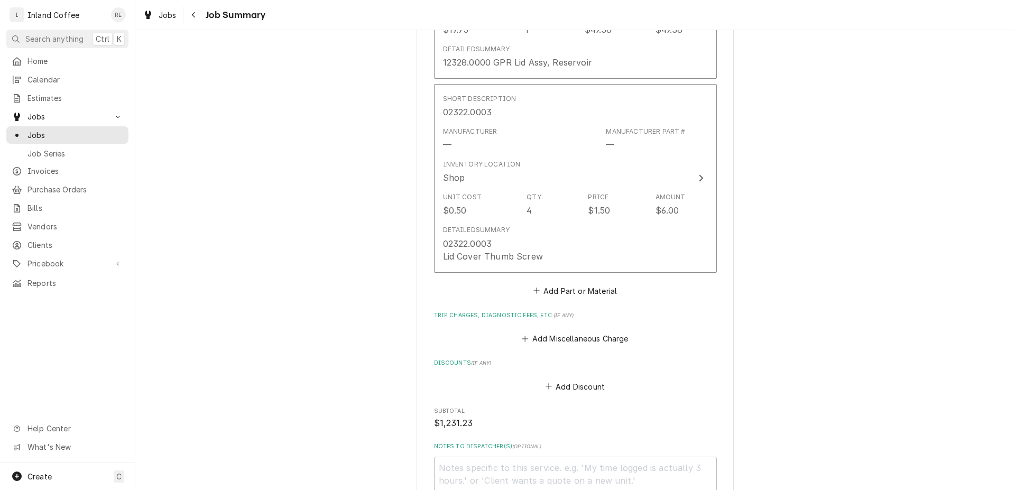
scroll to position [1680, 0]
click at [579, 288] on button "Add Part or Material" at bounding box center [575, 287] width 87 height 15
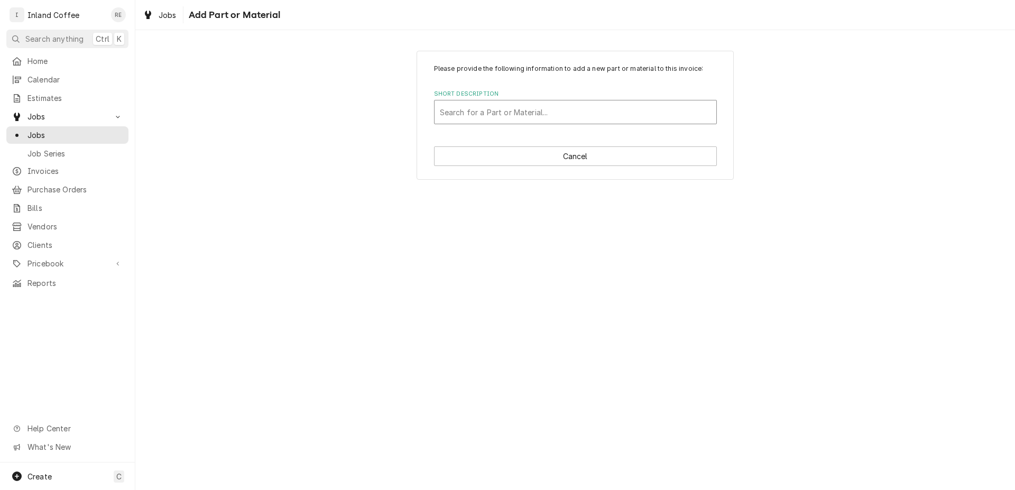
click at [488, 108] on div "Short Description" at bounding box center [575, 112] width 271 height 19
type input "non"
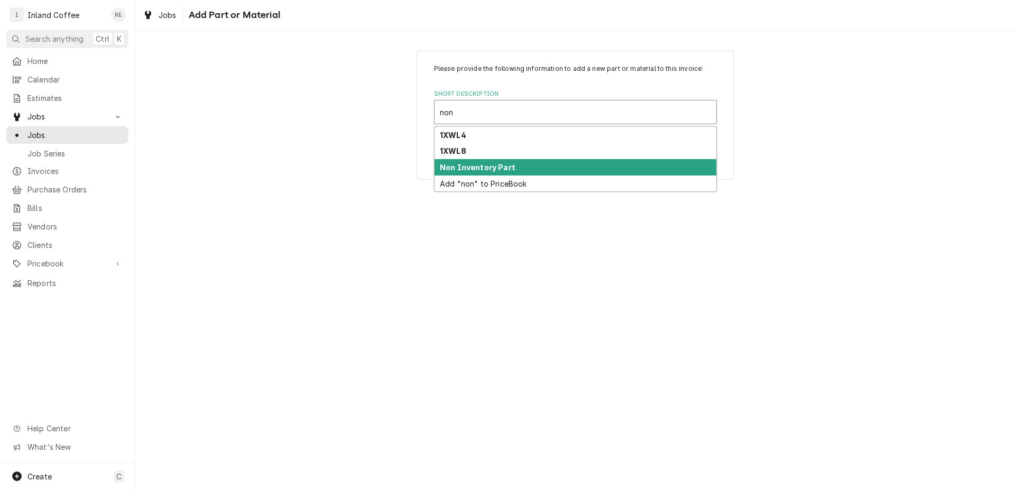
click at [507, 171] on strong "Non Inventory Part" at bounding box center [478, 167] width 76 height 9
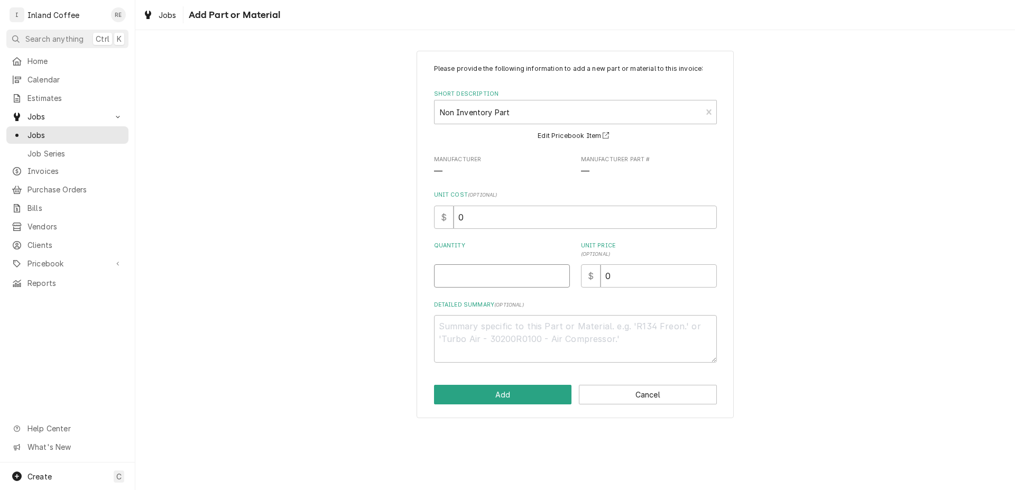
click at [498, 272] on input "Quantity" at bounding box center [502, 275] width 136 height 23
type textarea "x"
type input "1"
drag, startPoint x: 634, startPoint y: 277, endPoint x: 584, endPoint y: 279, distance: 49.8
click at [601, 279] on input "0" at bounding box center [659, 275] width 116 height 23
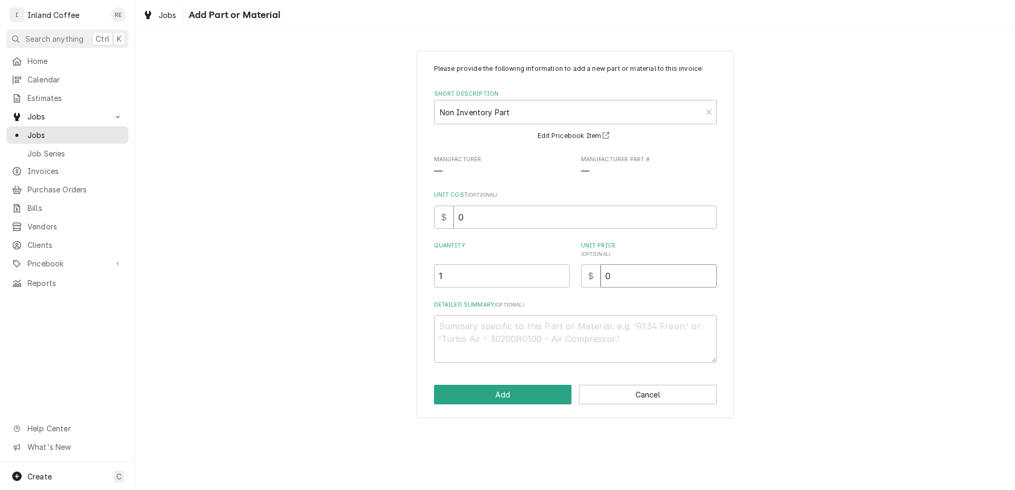
type textarea "x"
type input "7"
type textarea "x"
type input "75"
type textarea "x"
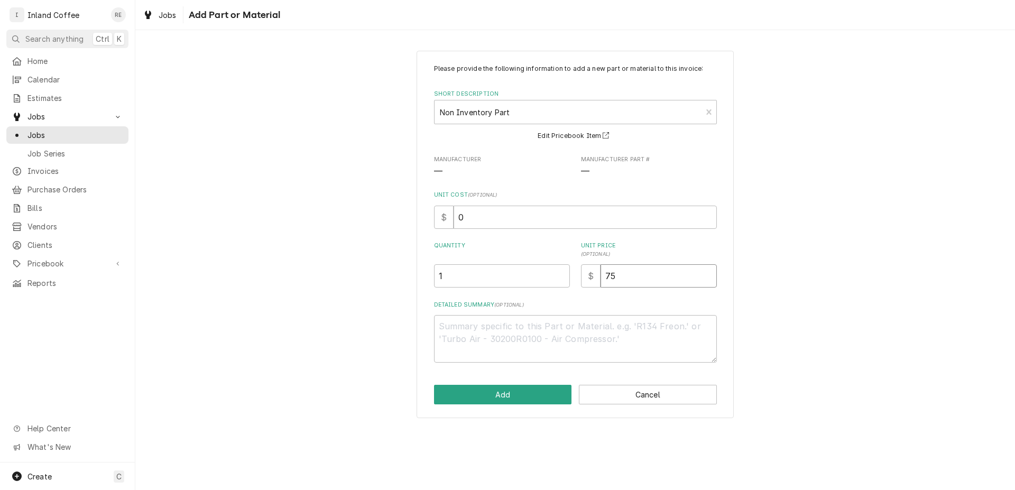
type input "75.0"
type textarea "x"
type input "75.00"
click at [516, 326] on textarea "Detailed Summary ( optional )" at bounding box center [575, 339] width 283 height 48
type textarea "x"
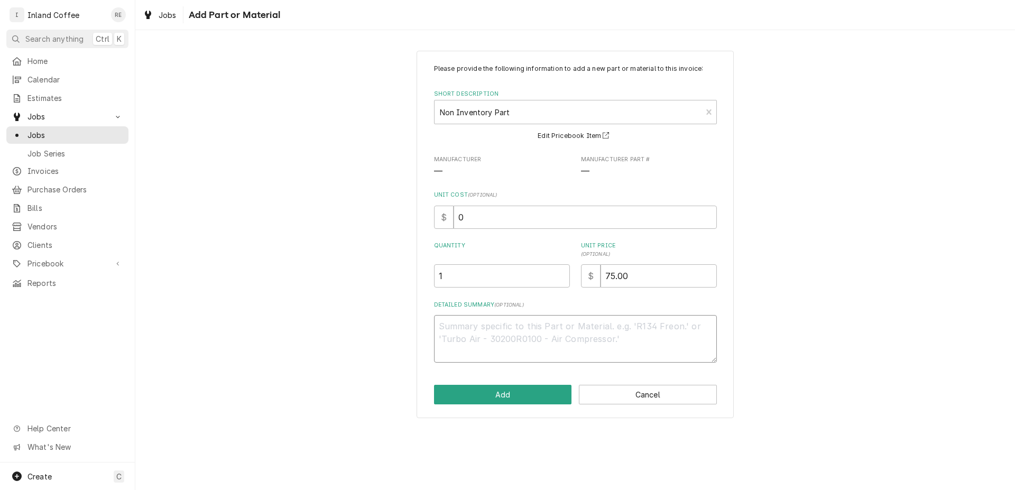
type textarea "S"
type textarea "x"
type textarea "St"
type textarea "x"
type textarea "Str"
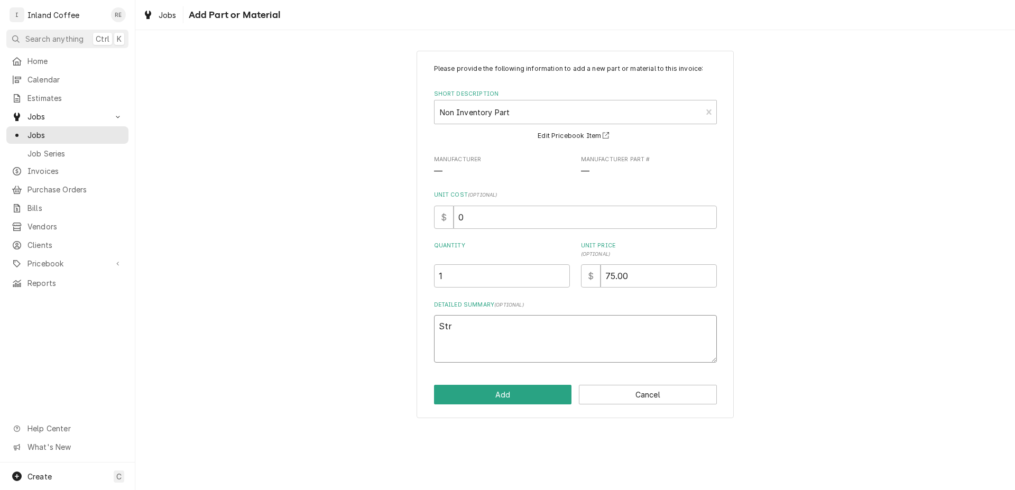
type textarea "x"
type textarea "Stra"
type textarea "x"
type textarea "Strai"
type textarea "x"
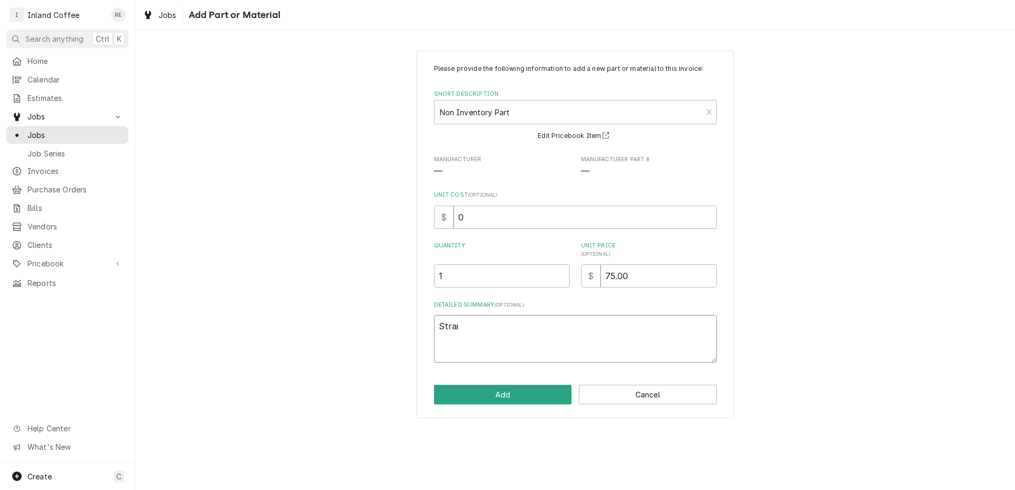
type textarea "Strain"
type textarea "x"
type textarea "Strainr"
type textarea "x"
type textarea "Strainr"
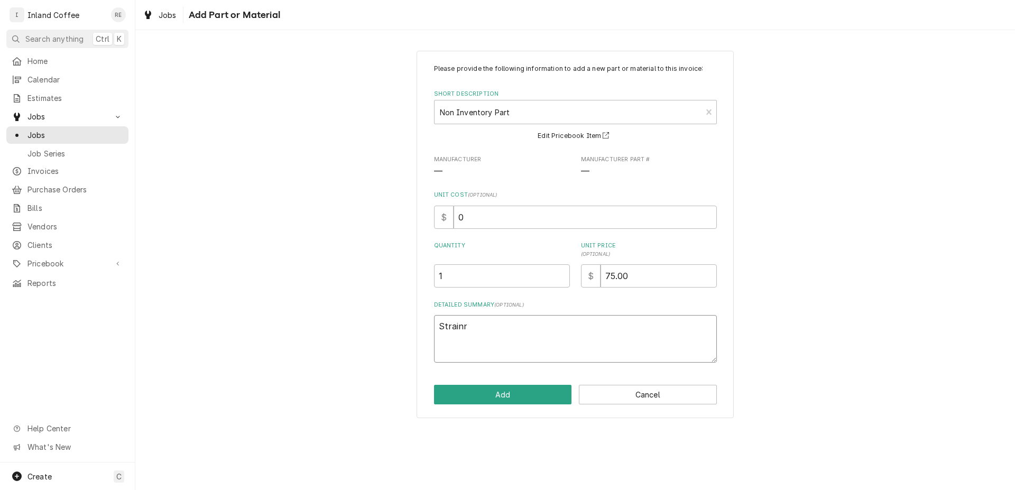
type textarea "x"
type textarea "Strainr"
type textarea "x"
type textarea "Strain"
type textarea "x"
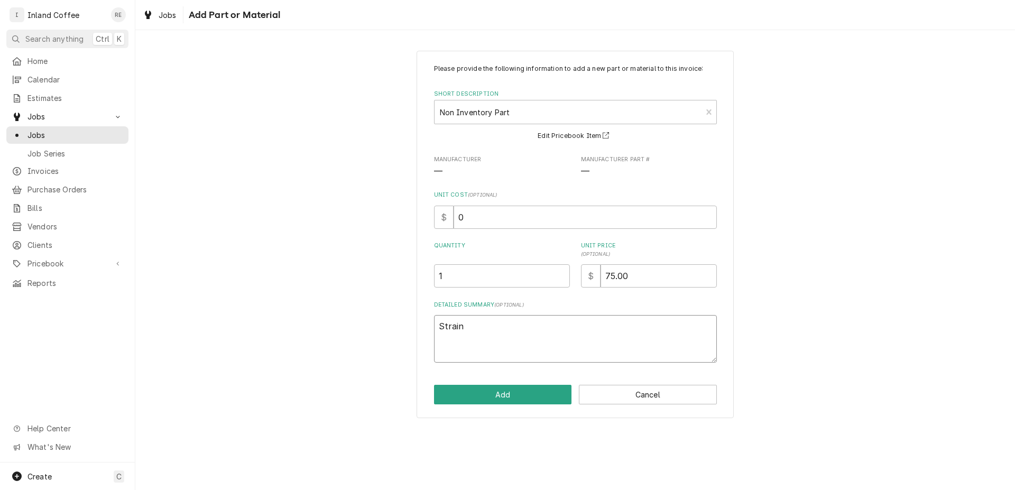
type textarea "Straine"
type textarea "x"
type textarea "Strainer"
type textarea "x"
type textarea "Strainer"
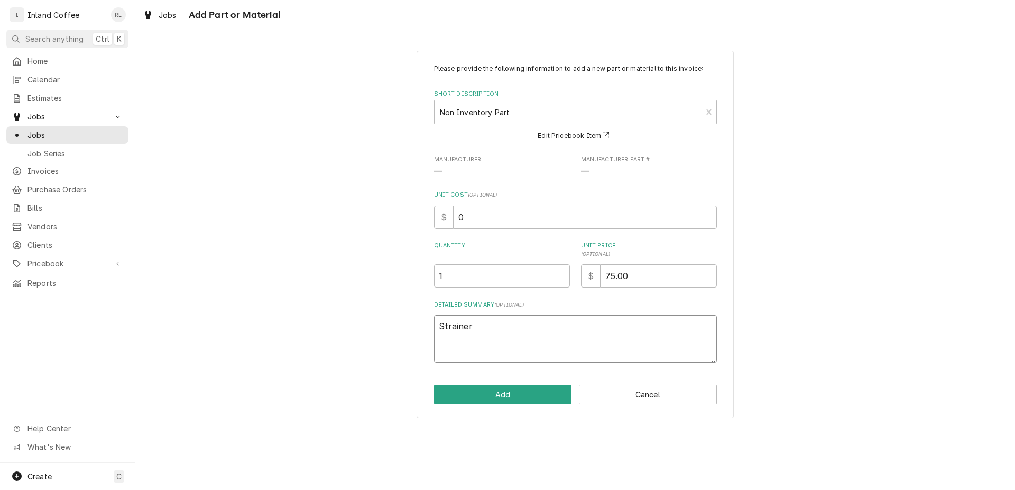
type textarea "x"
type textarea "Strainer A"
type textarea "x"
type textarea "Strainer As"
type textarea "x"
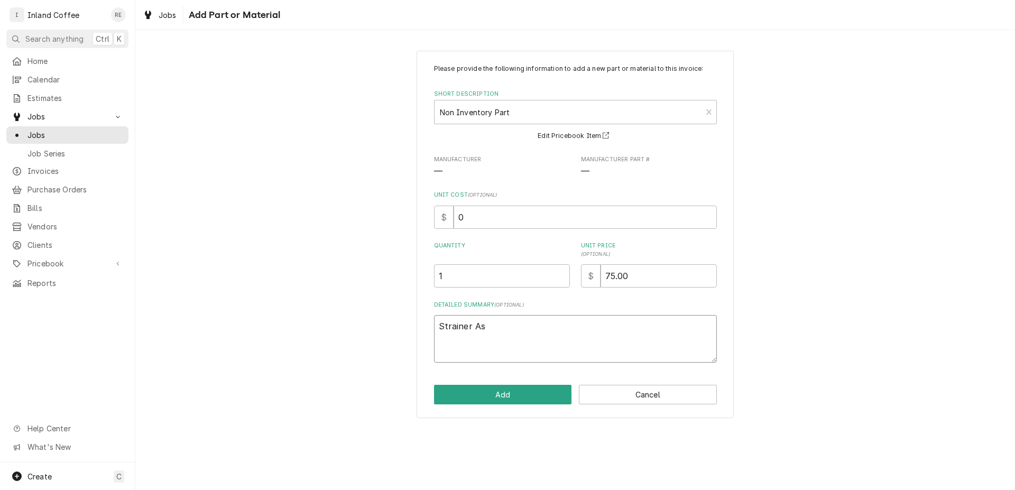
type textarea "Strainer Ass"
type textarea "x"
type textarea "Strainer Asse"
type textarea "x"
type textarea "Strainer Assem"
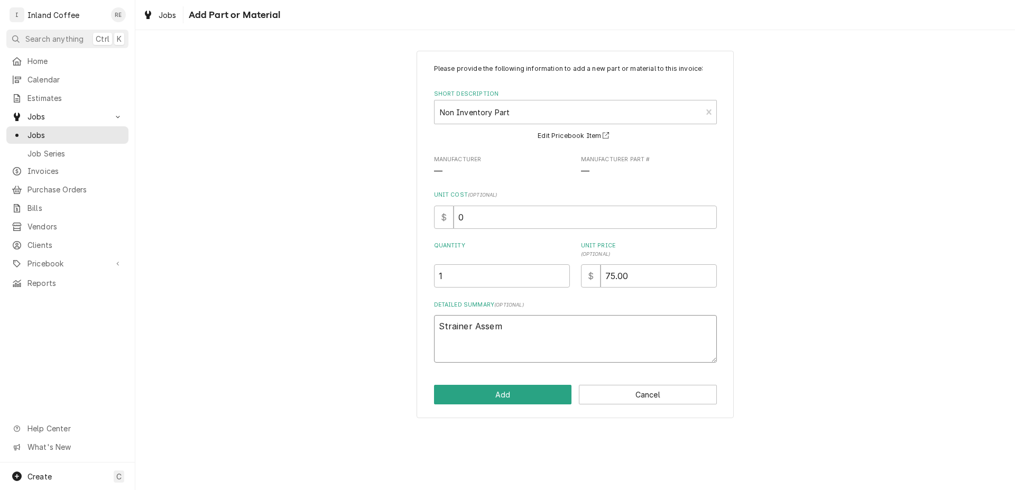
type textarea "x"
type textarea "Strainer Assemb"
type textarea "x"
type textarea "Strainer Assembl"
type textarea "x"
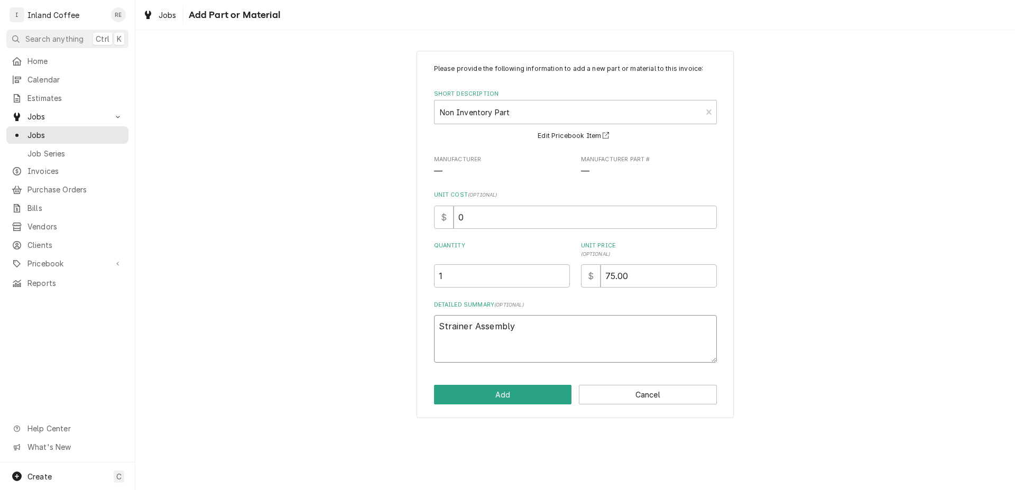
type textarea "Strainer Assembly"
click at [488, 385] on div "Please provide the following information to add a new part or material to this …" at bounding box center [575, 235] width 317 height 368
click at [483, 392] on button "Add" at bounding box center [503, 395] width 138 height 20
type textarea "x"
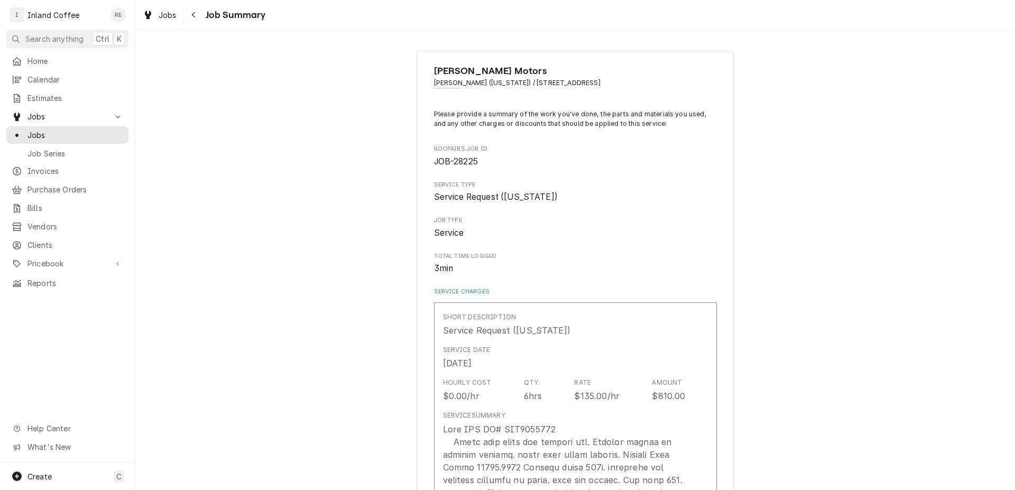
scroll to position [1680, 0]
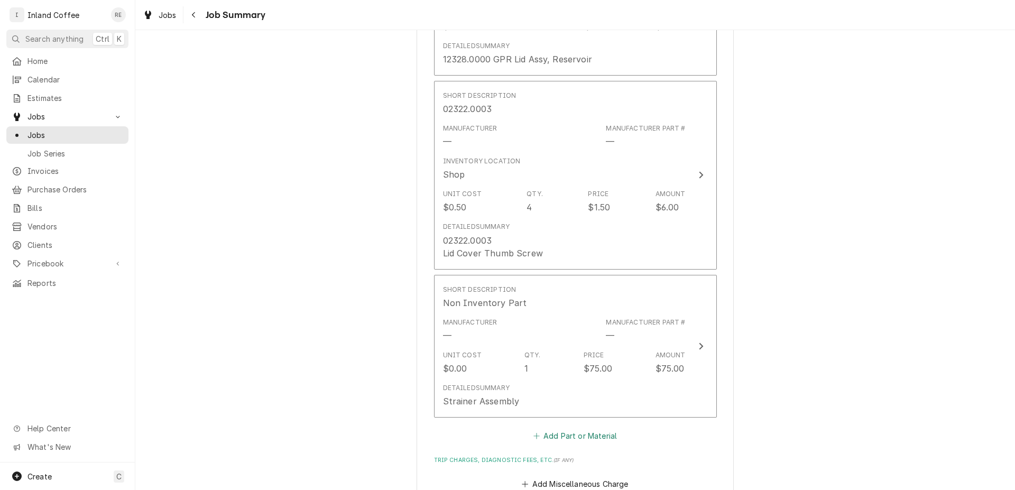
click at [574, 436] on button "Add Part or Material" at bounding box center [575, 436] width 87 height 15
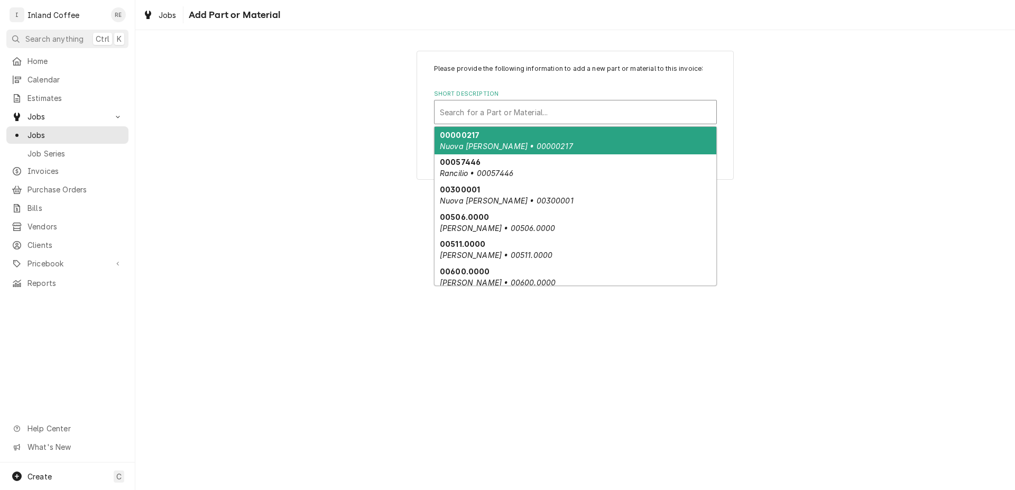
click at [480, 111] on div "Short Description" at bounding box center [575, 112] width 271 height 19
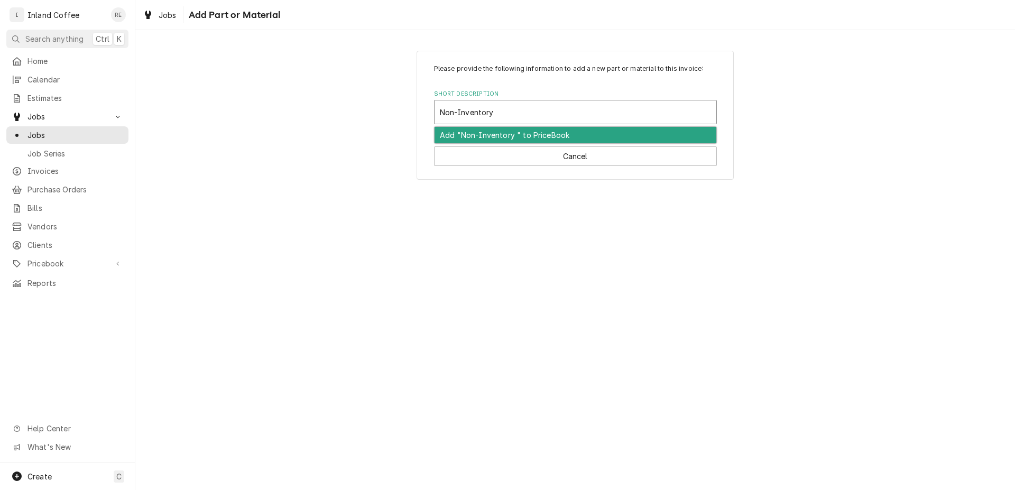
type input "Non-Inventory P"
click at [503, 126] on div "Add "Non-Inventory P" to PriceBook" at bounding box center [575, 134] width 283 height 17
click at [502, 129] on div "Add "Non-Inventory P" to PriceBook" at bounding box center [576, 135] width 282 height 16
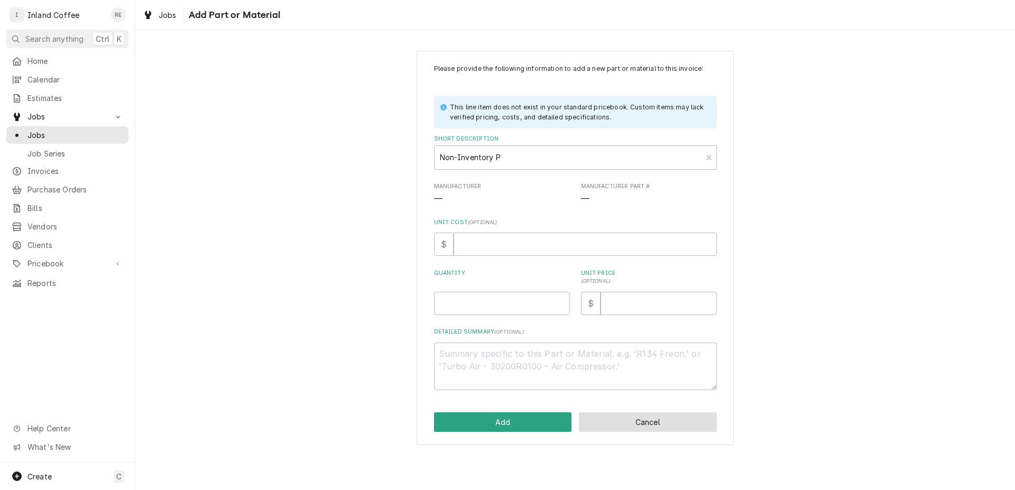
click at [644, 418] on button "Cancel" at bounding box center [648, 423] width 138 height 20
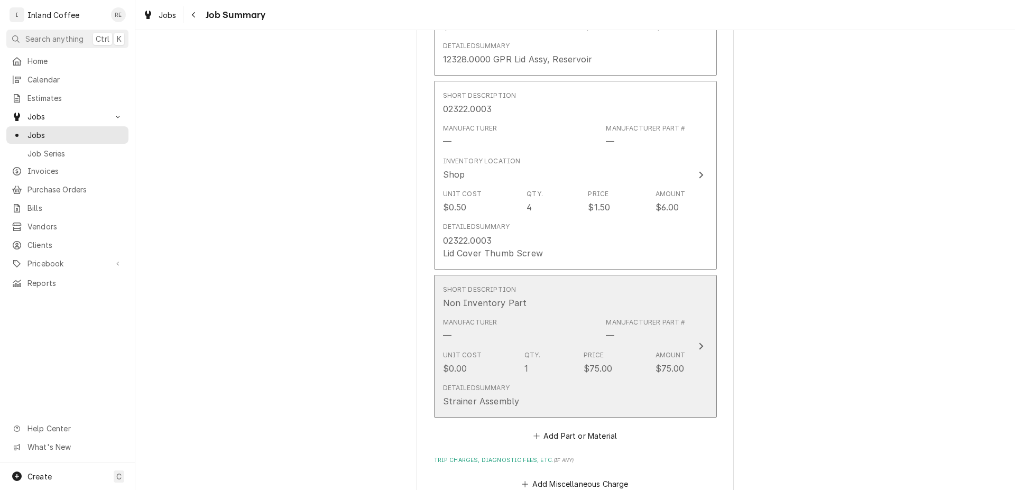
click at [689, 350] on button "Short Description Non Inventory Part Manufacturer — Manufacturer Part # — Unit …" at bounding box center [575, 346] width 283 height 143
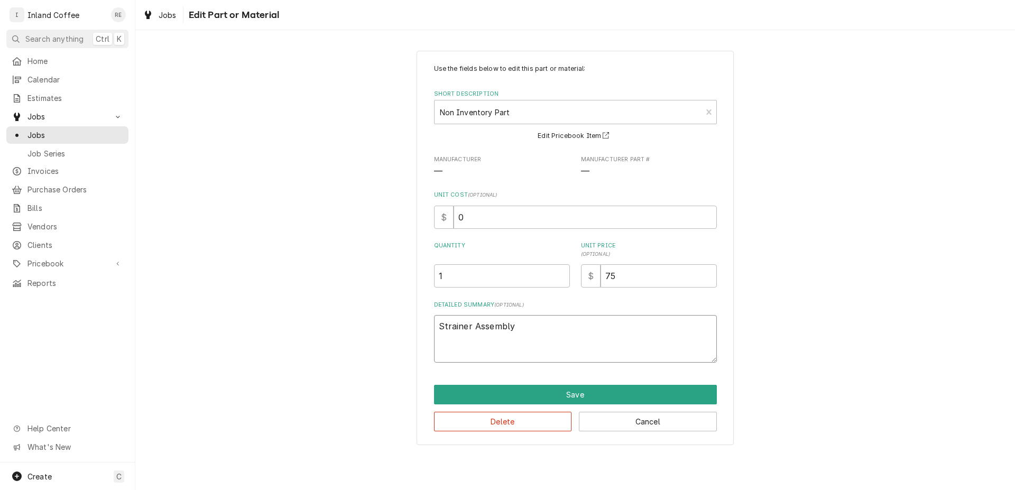
click at [515, 331] on textarea "Strainer Assembly" at bounding box center [575, 339] width 283 height 48
type textarea "x"
type textarea "Strainer Assembly"
type textarea "x"
type textarea "Strainer Assembly a"
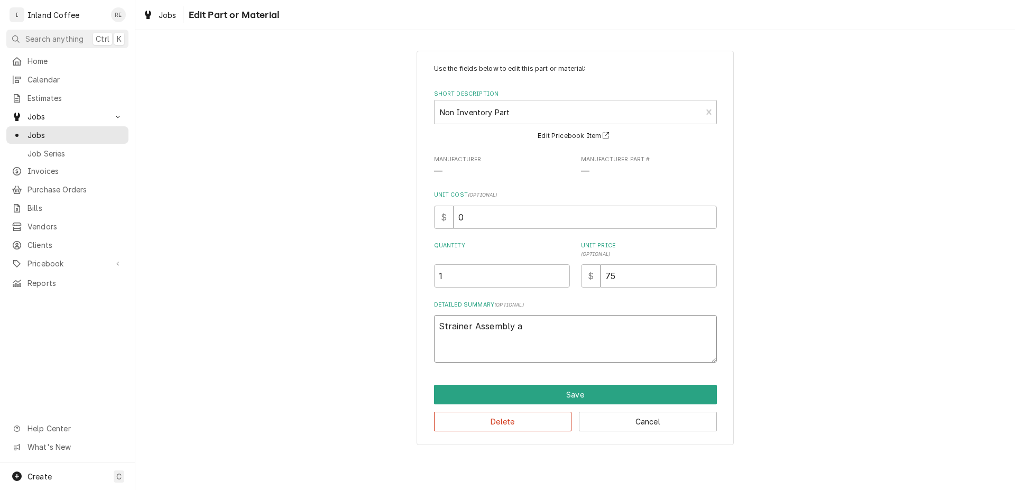
type textarea "x"
type textarea "Strainer Assembly an"
type textarea "x"
type textarea "Strainer Assembly and"
type textarea "x"
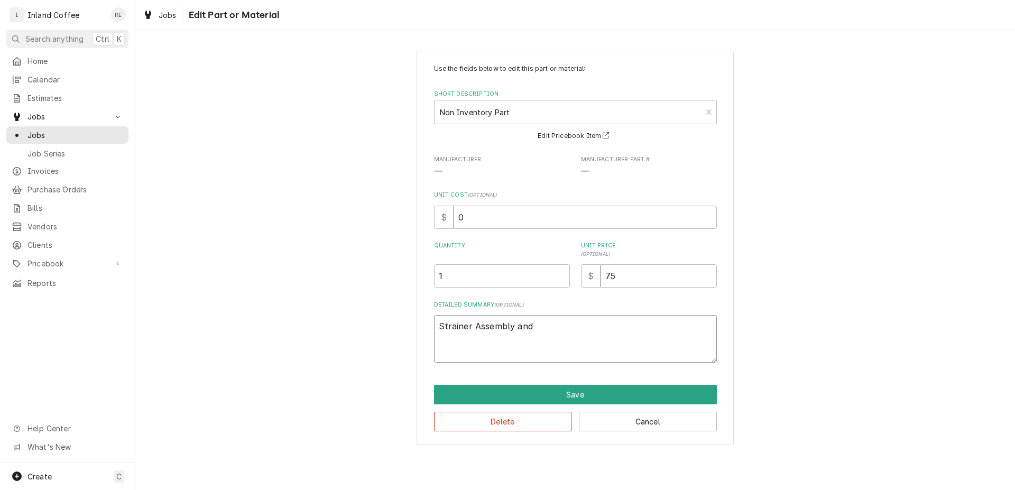
type textarea "Strainer Assembly and"
type textarea "x"
type textarea "Strainer Assembly and S"
type textarea "x"
type textarea "Strainer Assembly and Se"
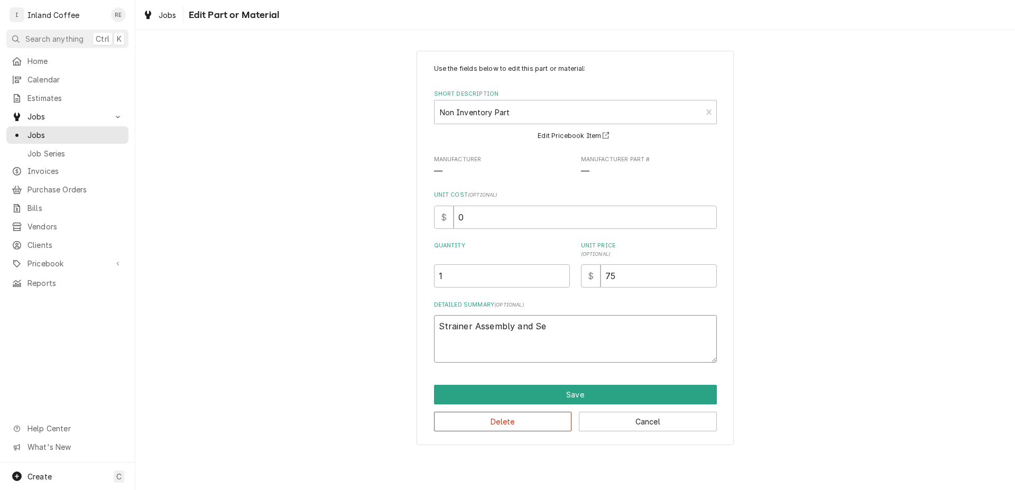
type textarea "x"
type textarea "Strainer Assembly and Sea"
type textarea "x"
type textarea "Strainer Assembly and Sear"
type textarea "x"
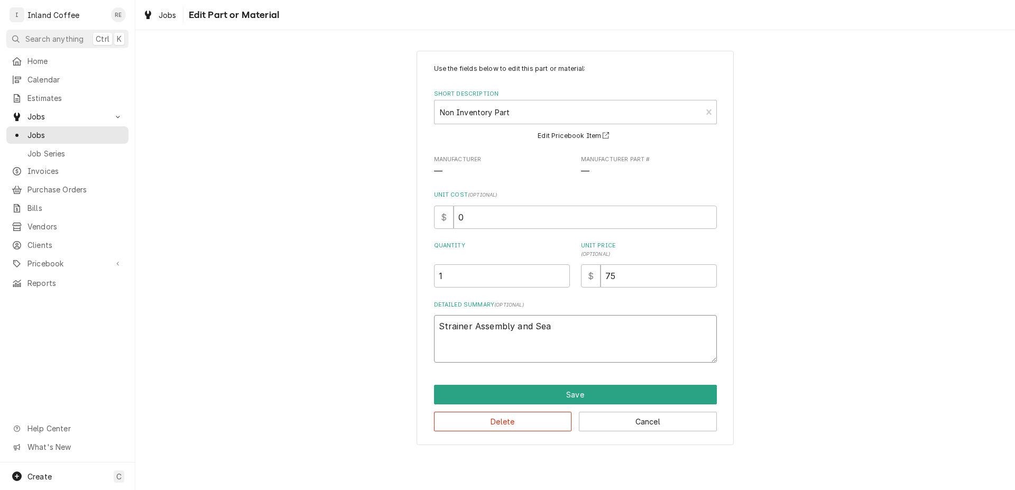
type textarea "Strainer Assembly and Seat"
type textarea "x"
type textarea "Strainer Assembly and Seat"
type textarea "x"
type textarea "Strainer Assembly and Seat a"
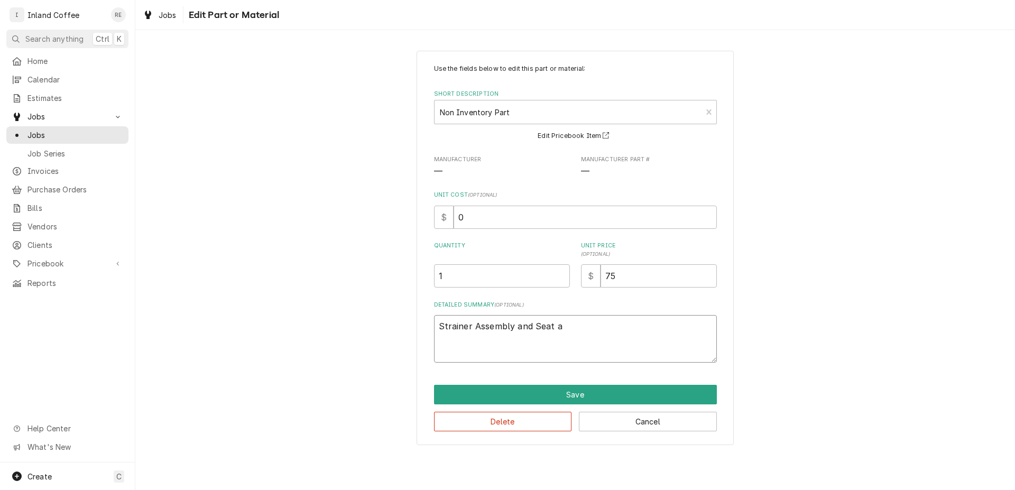
type textarea "x"
type textarea "Strainer Assembly and Seat and"
type textarea "x"
type textarea "Strainer Assembly and Seat and"
type textarea "x"
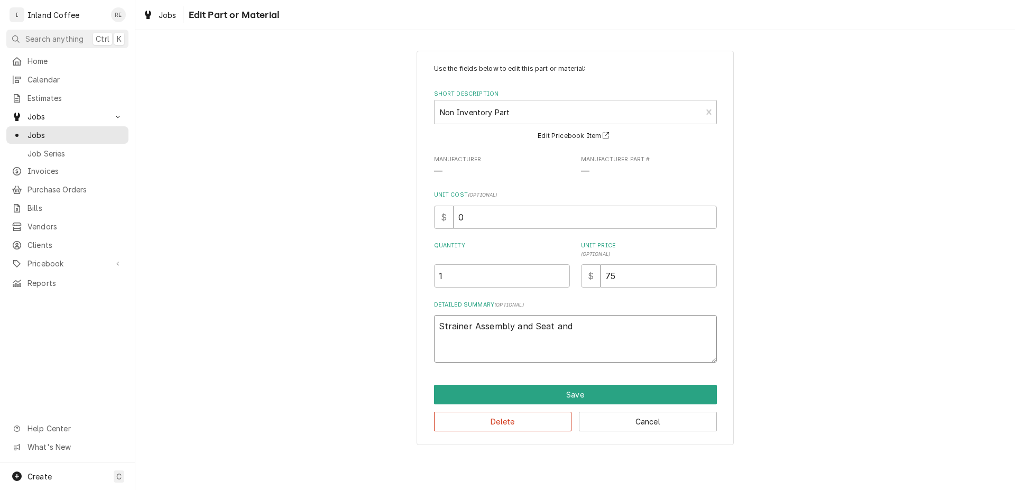
type textarea "Strainer Assembly and Seat and C"
type textarea "x"
type textarea "Strainer Assembly and Seat and Cu"
type textarea "x"
drag, startPoint x: 606, startPoint y: 329, endPoint x: 585, endPoint y: 380, distance: 55.3
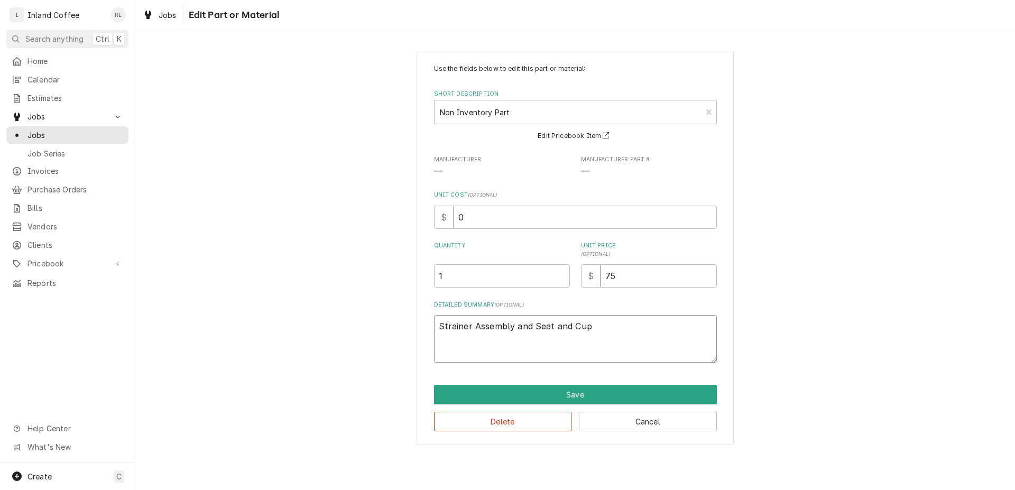
click at [595, 340] on textarea "Strainer Assembly and Seat and Cup" at bounding box center [575, 339] width 283 height 48
type textarea "Strainer Assembly and Seat and Cup"
click at [569, 391] on button "Save" at bounding box center [575, 395] width 283 height 20
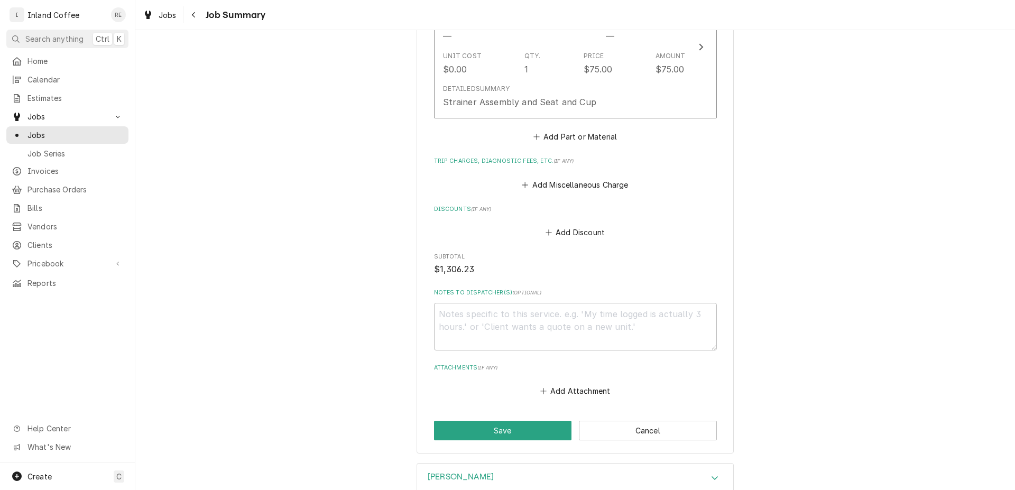
scroll to position [2115, 0]
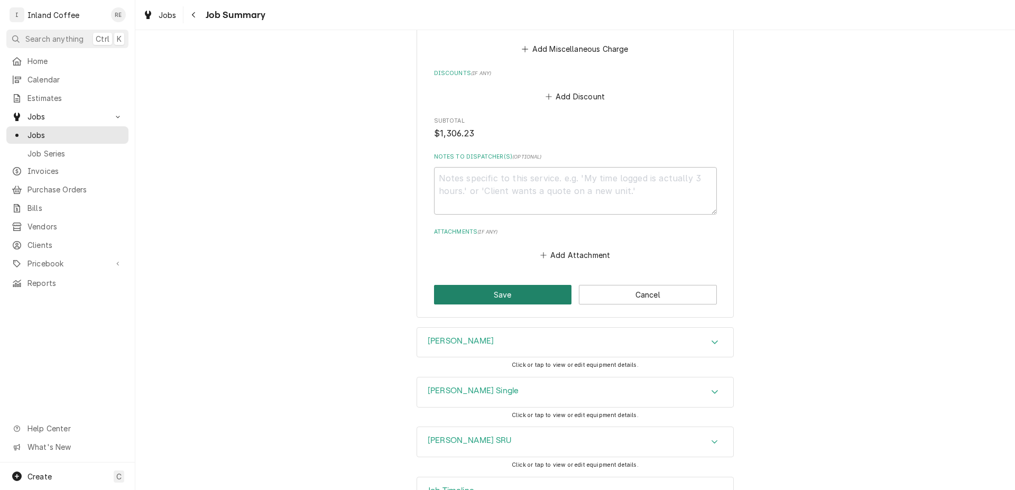
click at [499, 297] on button "Save" at bounding box center [503, 295] width 138 height 20
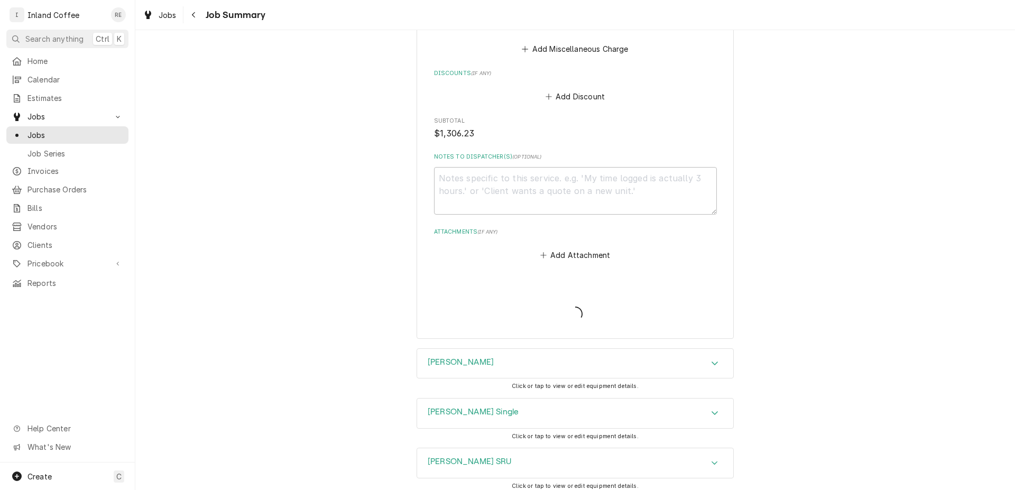
type textarea "x"
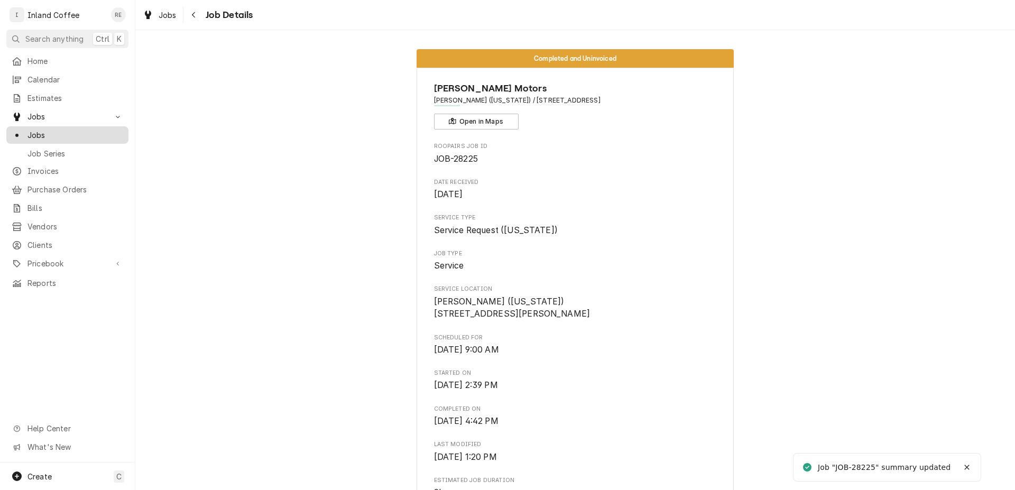
click at [48, 130] on span "Jobs" at bounding box center [76, 135] width 96 height 11
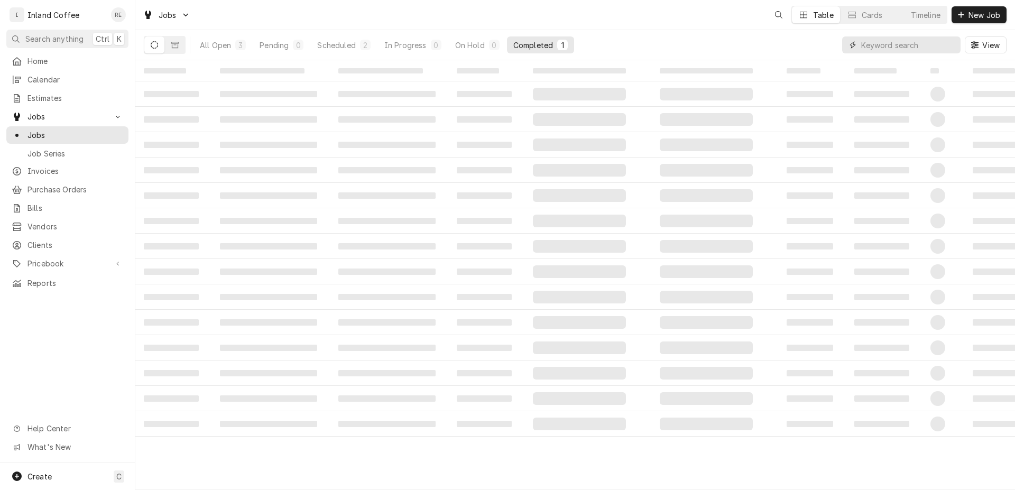
click at [910, 46] on input "Dynamic Content Wrapper" at bounding box center [909, 44] width 94 height 17
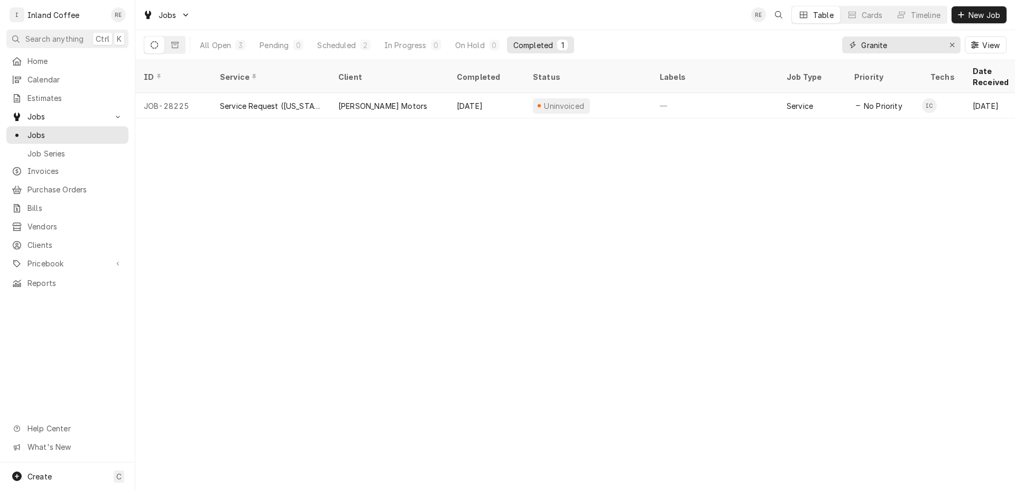
type input "Granite"
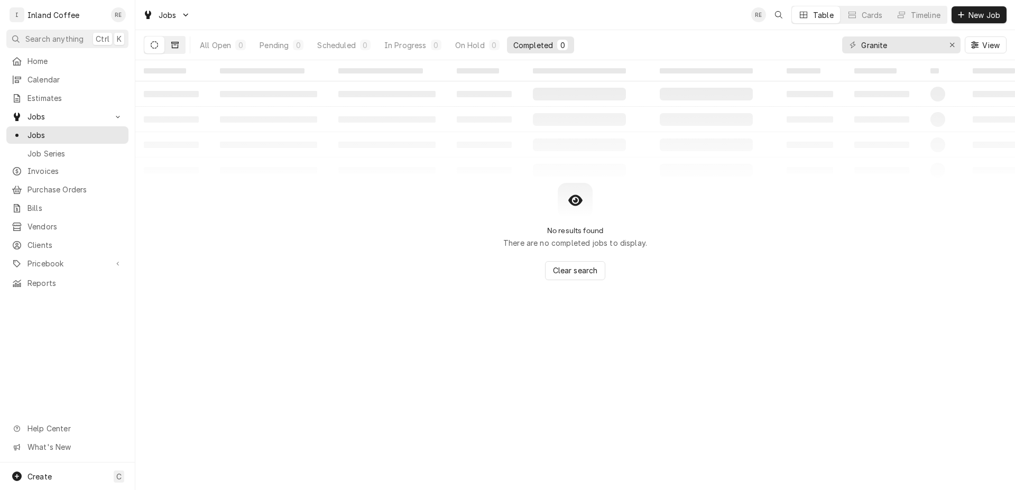
click at [175, 45] on icon "Dynamic Content Wrapper" at bounding box center [174, 44] width 7 height 7
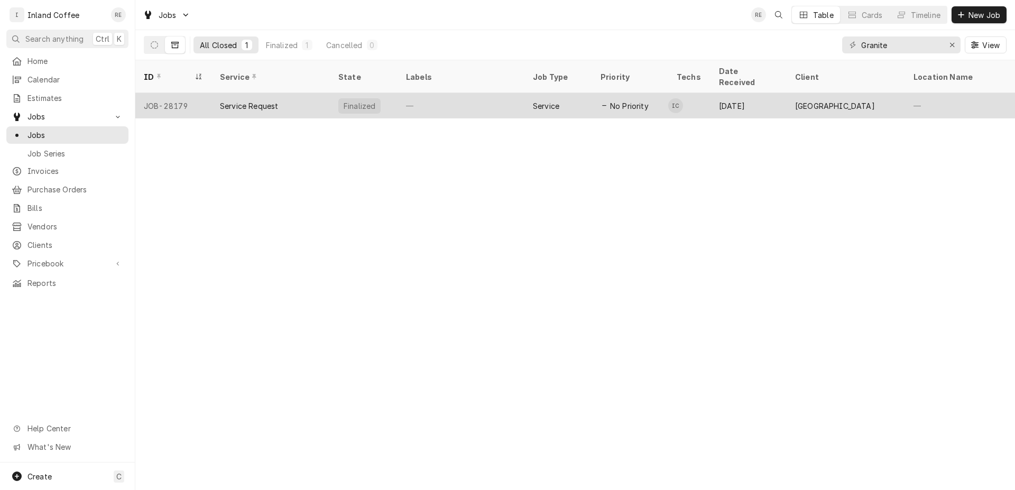
click at [177, 93] on div "JOB-28179" at bounding box center [173, 105] width 76 height 25
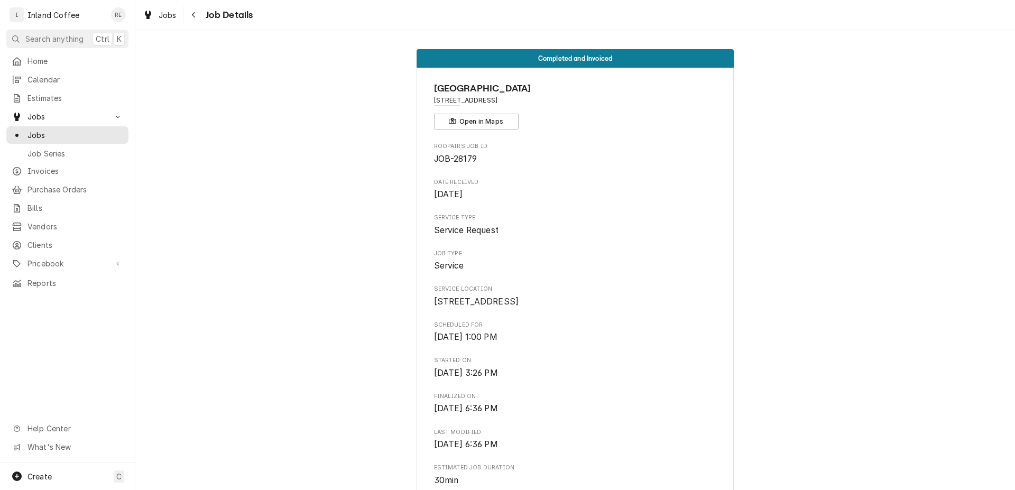
drag, startPoint x: 0, startPoint y: 0, endPoint x: 1015, endPoint y: 56, distance: 1016.4
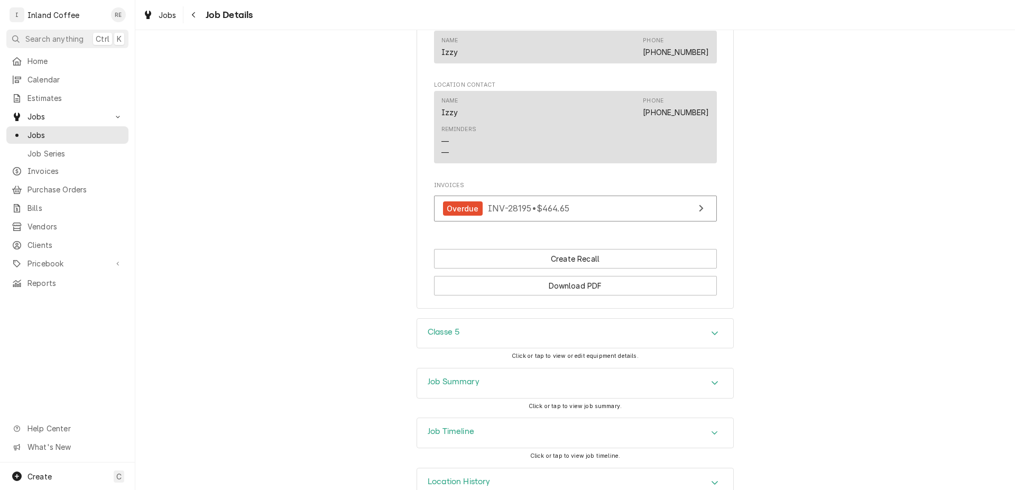
scroll to position [675, 0]
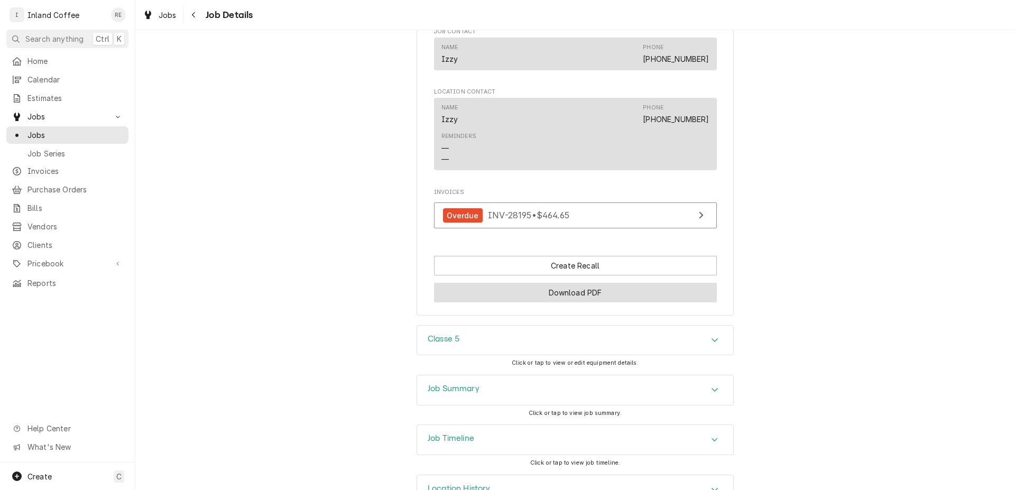
click at [662, 303] on button "Download PDF" at bounding box center [575, 293] width 283 height 20
